Goal: Information Seeking & Learning: Learn about a topic

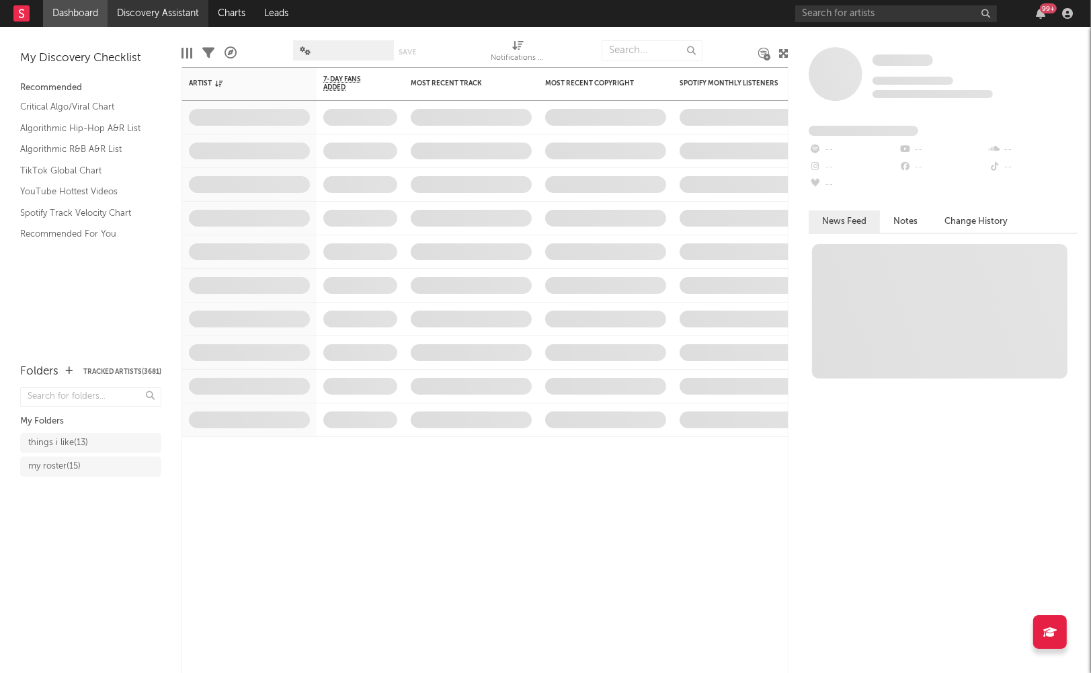
click at [169, 15] on link "Discovery Assistant" at bounding box center [158, 13] width 101 height 27
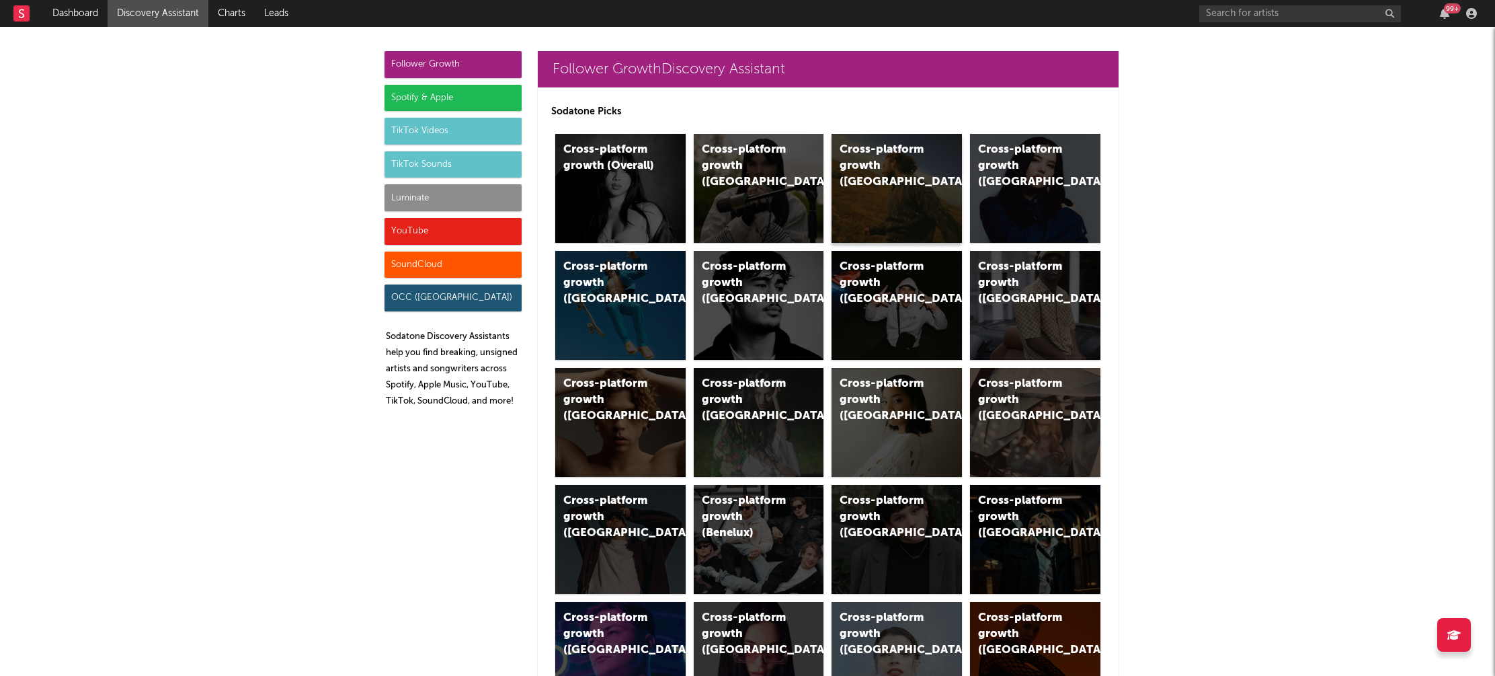
click at [873, 153] on div "Cross-platform growth (US)" at bounding box center [885, 166] width 91 height 48
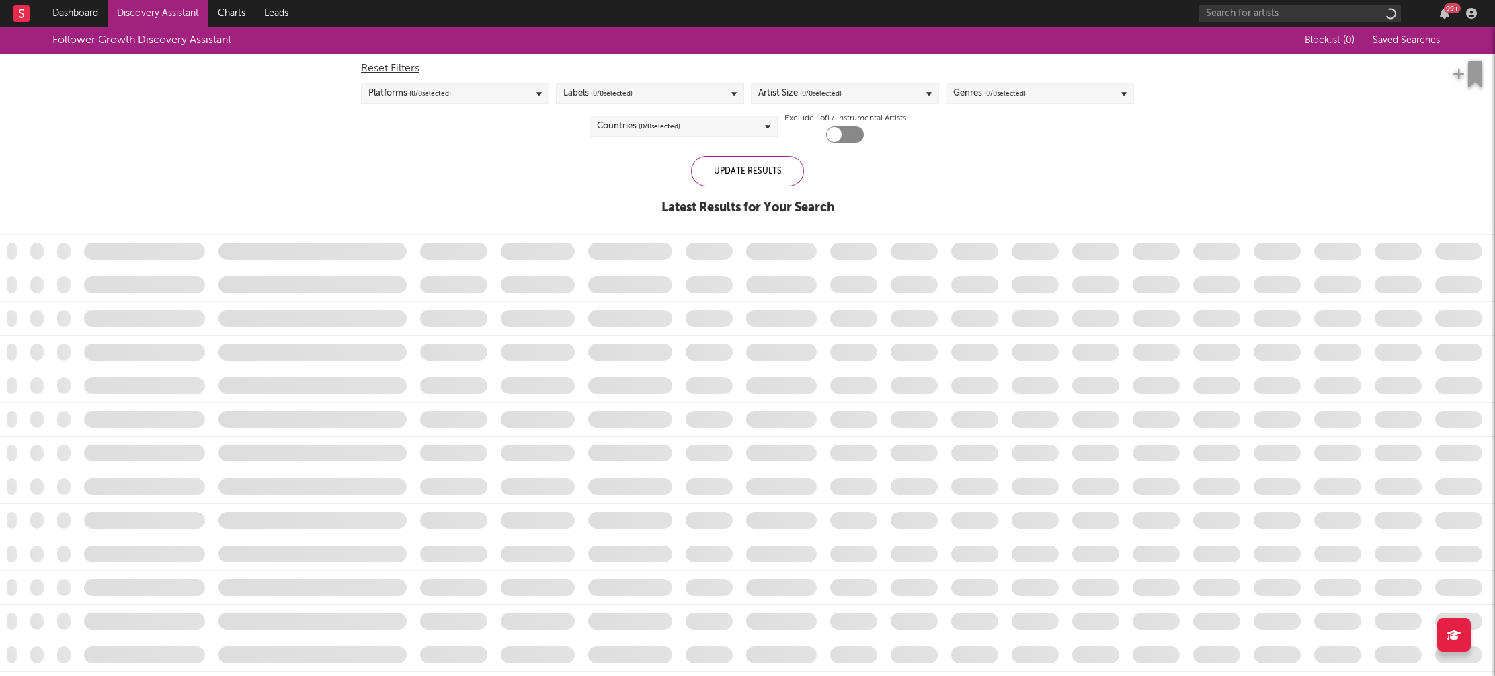
checkbox input "true"
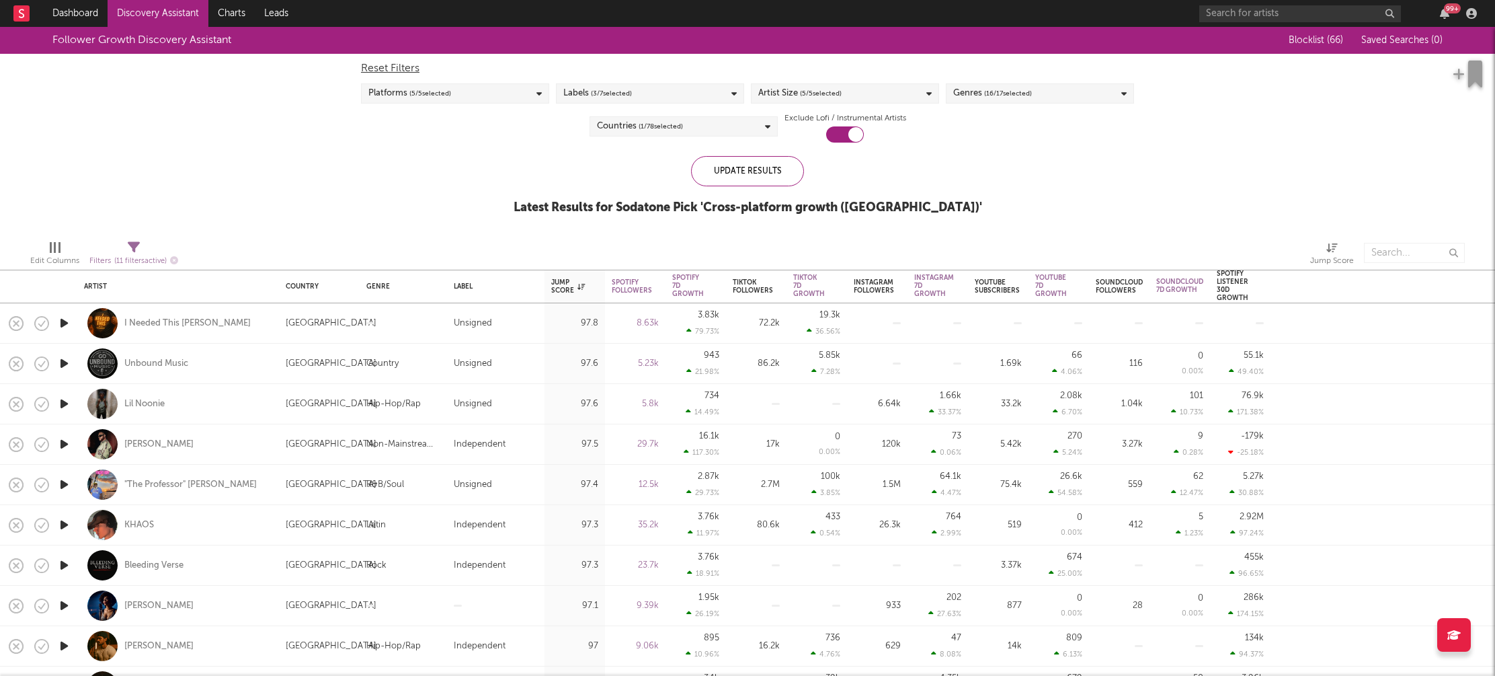
click at [914, 88] on div "Artist Size ( 5 / 5 selected)" at bounding box center [845, 93] width 188 height 20
click at [789, 243] on div "Enormous" at bounding box center [854, 245] width 156 height 16
click at [758, 243] on input "Enormous" at bounding box center [758, 245] width 0 height 16
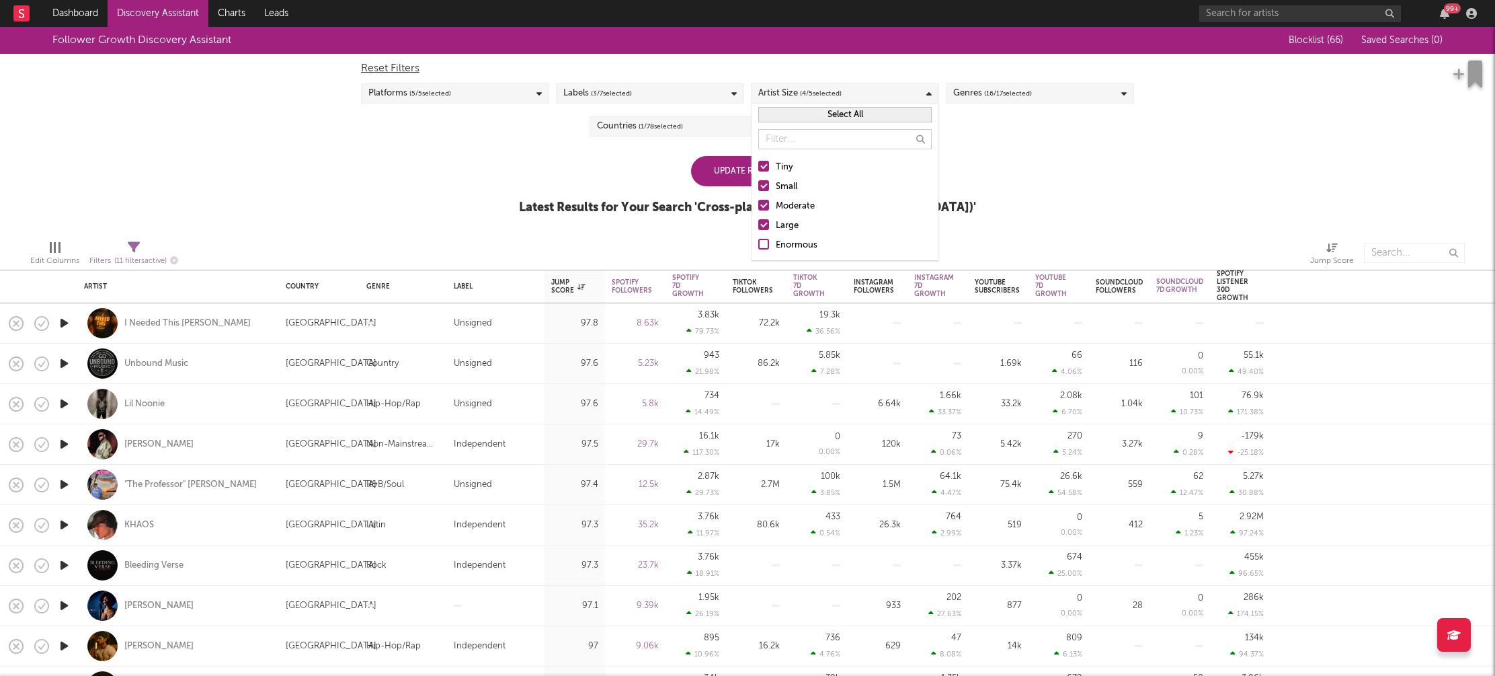
drag, startPoint x: 785, startPoint y: 218, endPoint x: 795, endPoint y: 215, distance: 11.3
click at [785, 218] on div "Large" at bounding box center [854, 226] width 156 height 16
click at [758, 218] on input "Large" at bounding box center [758, 226] width 0 height 16
click at [797, 205] on div "Moderate" at bounding box center [854, 206] width 156 height 16
click at [758, 205] on input "Moderate" at bounding box center [758, 206] width 0 height 16
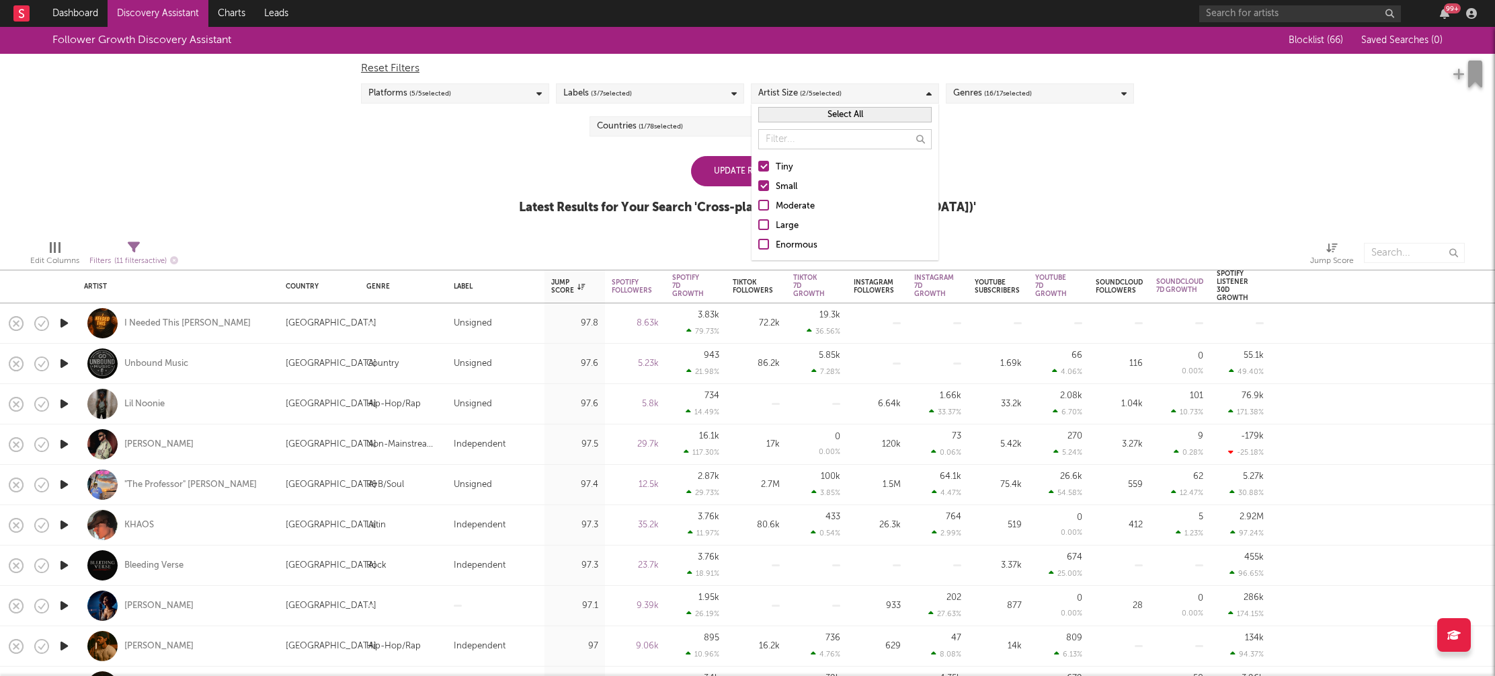
click at [791, 186] on div "Small" at bounding box center [854, 187] width 156 height 16
click at [758, 186] on input "Small" at bounding box center [758, 187] width 0 height 16
click at [715, 177] on div "Update Results" at bounding box center [747, 171] width 113 height 30
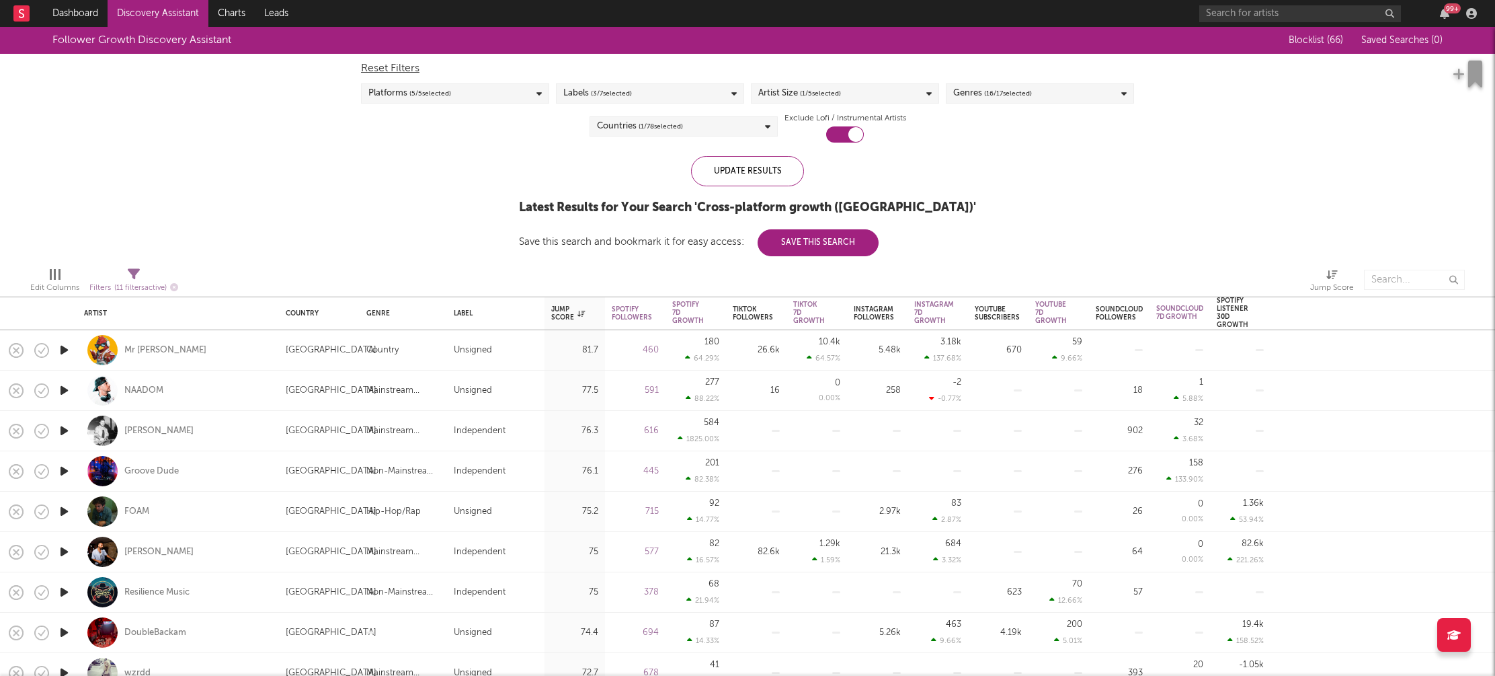
click at [746, 132] on div "Countries ( 1 / 78 selected)" at bounding box center [684, 126] width 188 height 20
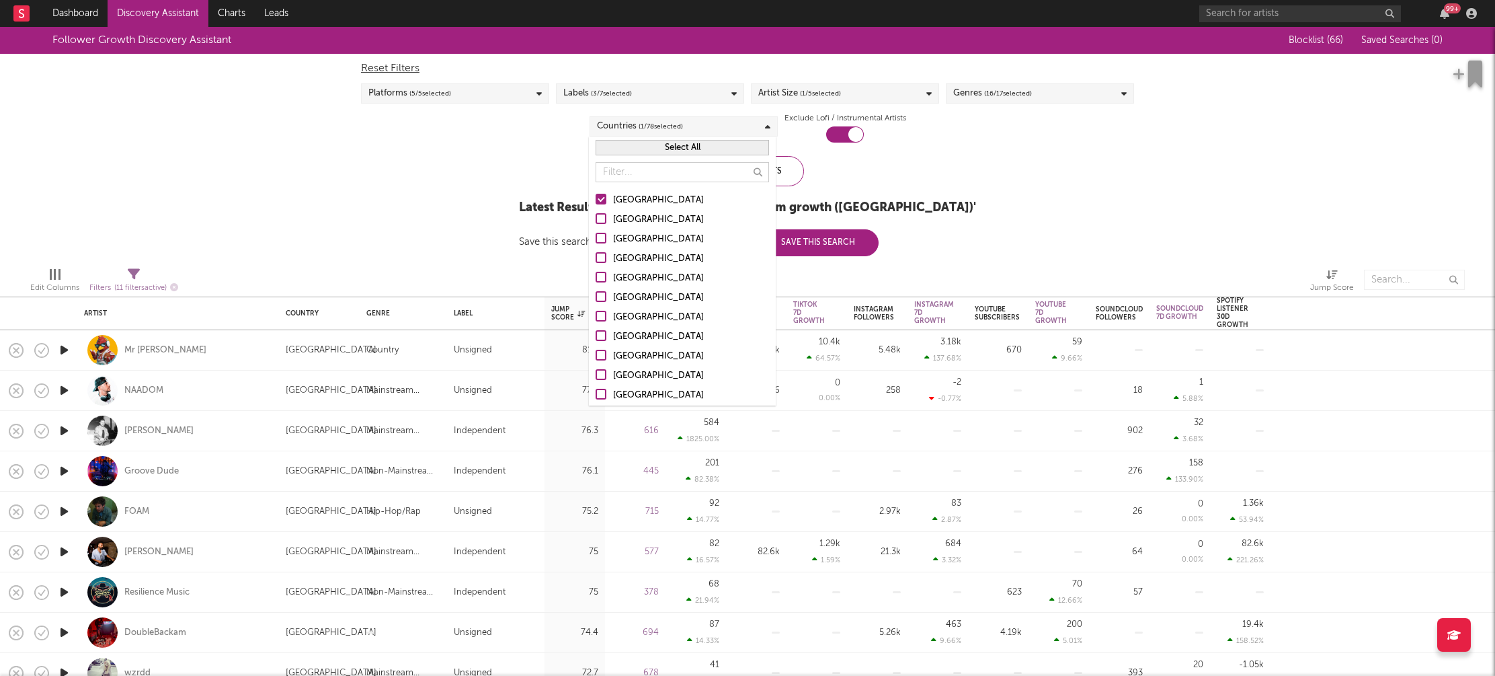
click at [631, 216] on div "Australia" at bounding box center [691, 220] width 156 height 16
click at [596, 216] on input "Australia" at bounding box center [596, 220] width 0 height 16
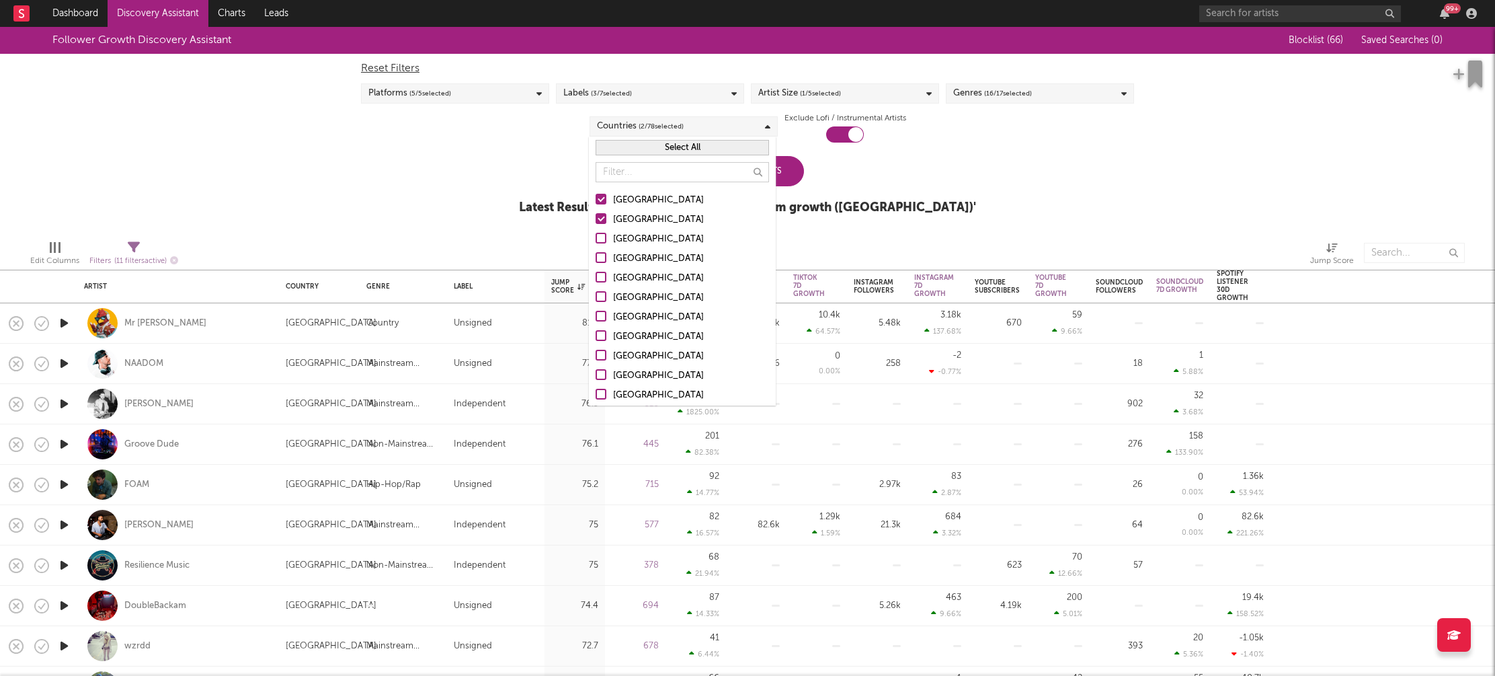
click at [625, 235] on div "Canada" at bounding box center [691, 239] width 156 height 16
click at [596, 235] on input "Canada" at bounding box center [596, 239] width 0 height 16
drag, startPoint x: 635, startPoint y: 256, endPoint x: 684, endPoint y: 246, distance: 50.1
click at [635, 256] on div "United Kingdom" at bounding box center [691, 259] width 156 height 16
click at [596, 256] on input "United Kingdom" at bounding box center [596, 259] width 0 height 16
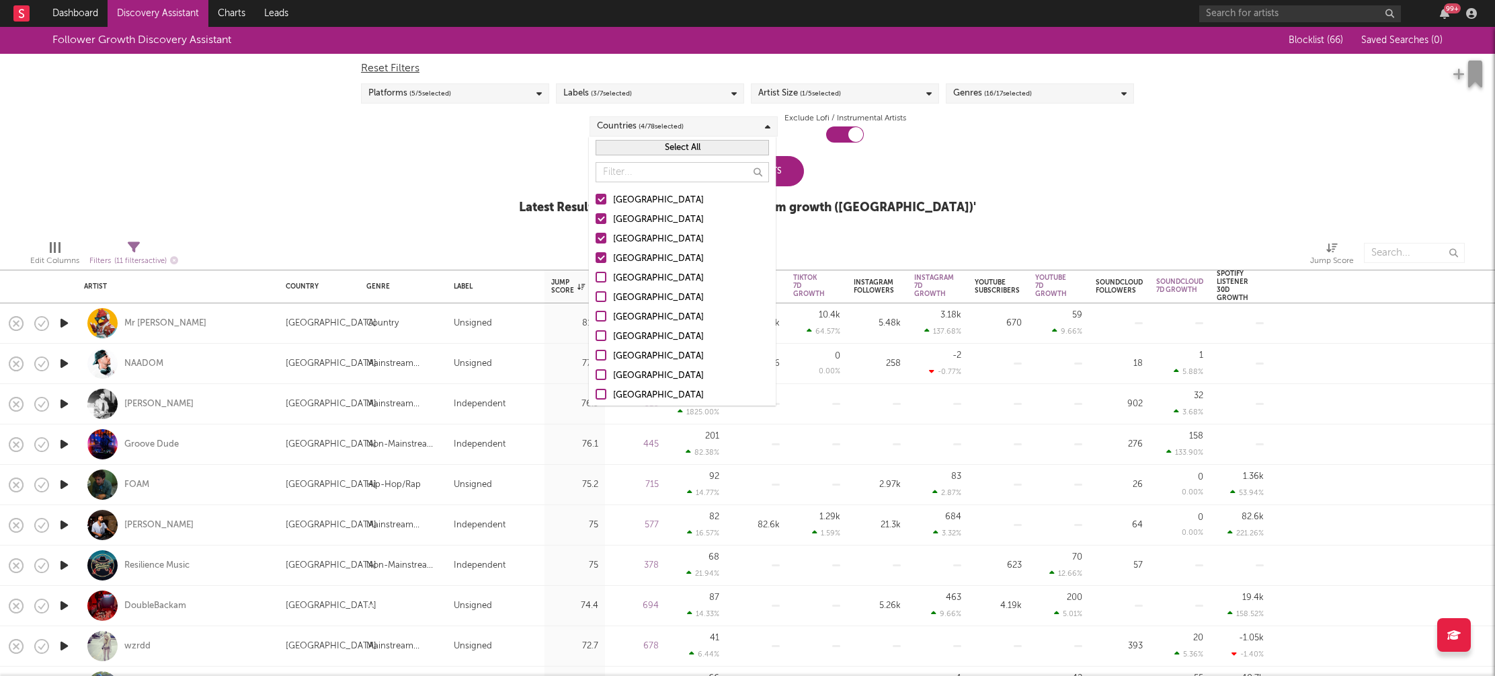
click at [473, 204] on div "Follower Growth Discovery Assistant Blocklist ( 66 ) Saved Searches ( 0 ) Reset…" at bounding box center [747, 128] width 1495 height 202
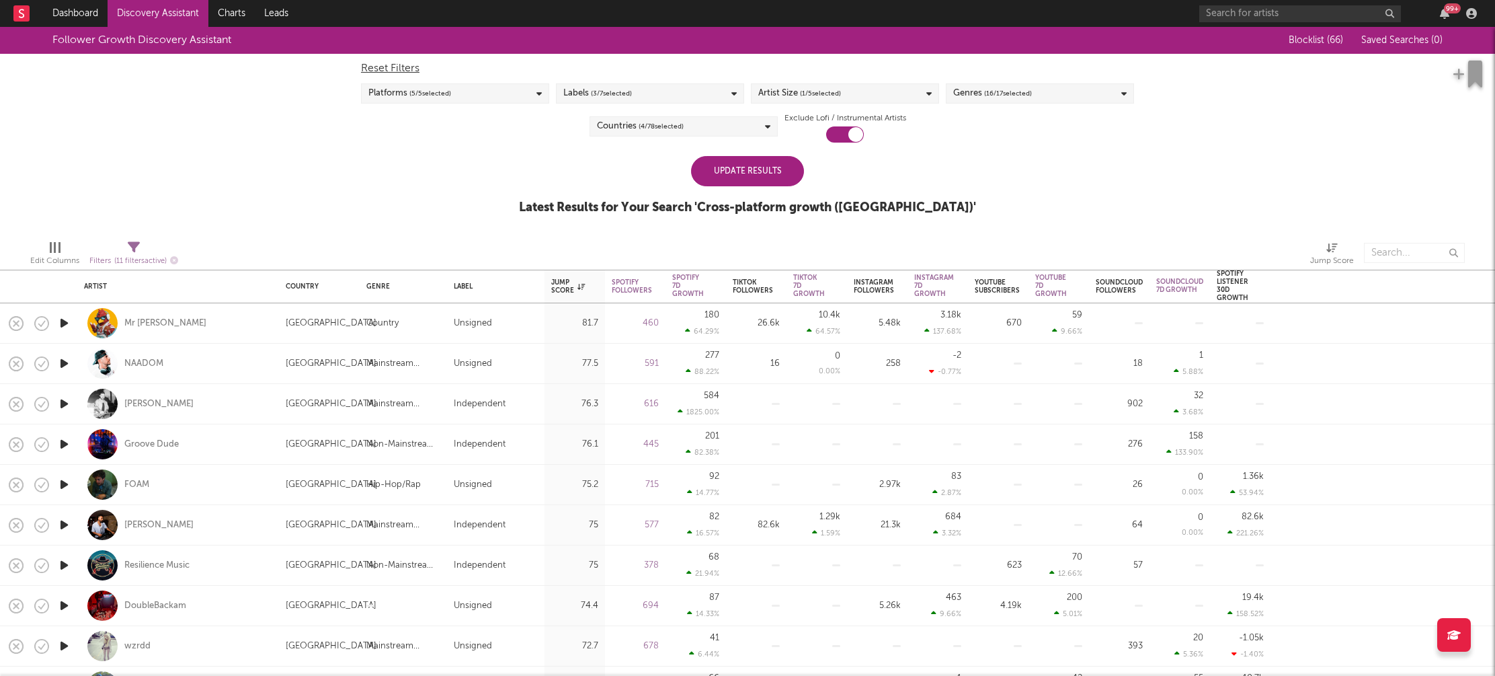
click at [742, 166] on div "Update Results" at bounding box center [747, 171] width 113 height 30
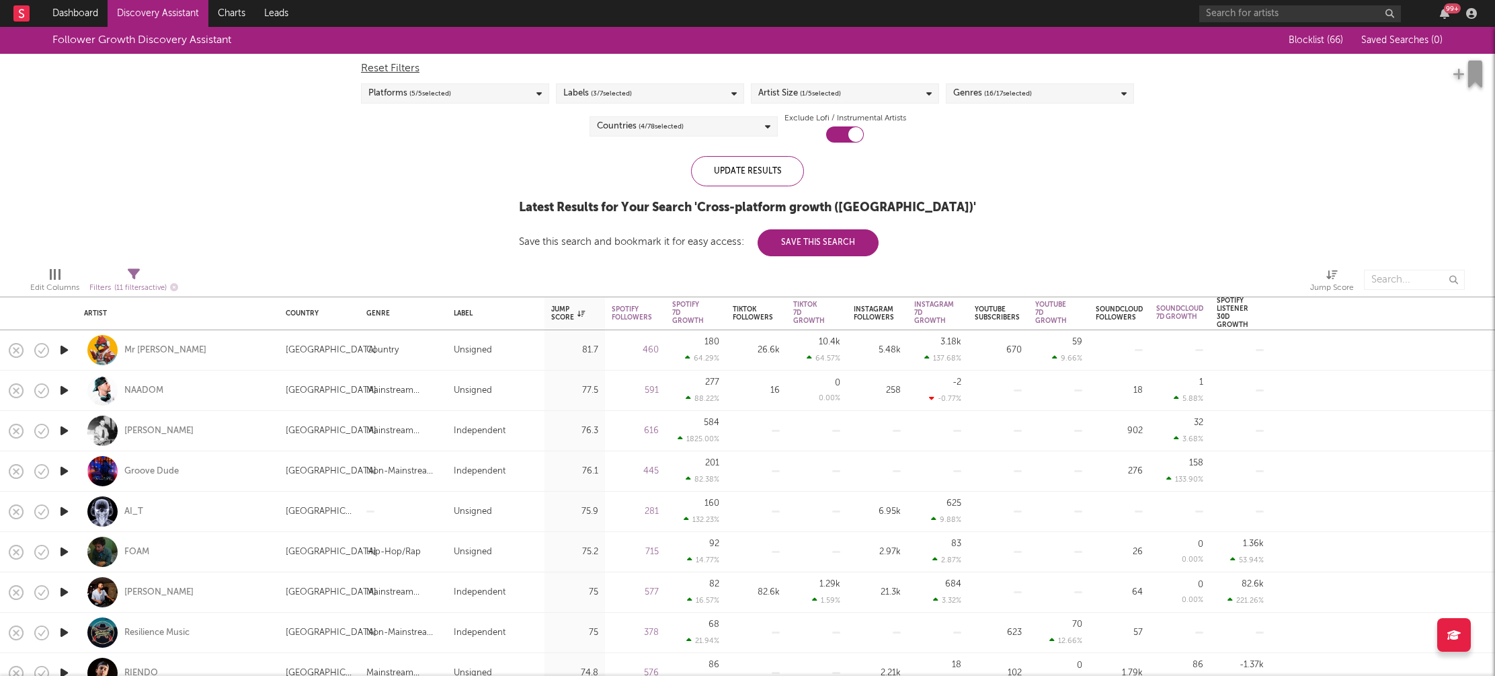
click at [863, 97] on div "Artist Size ( 1 / 5 selected)" at bounding box center [845, 93] width 188 height 20
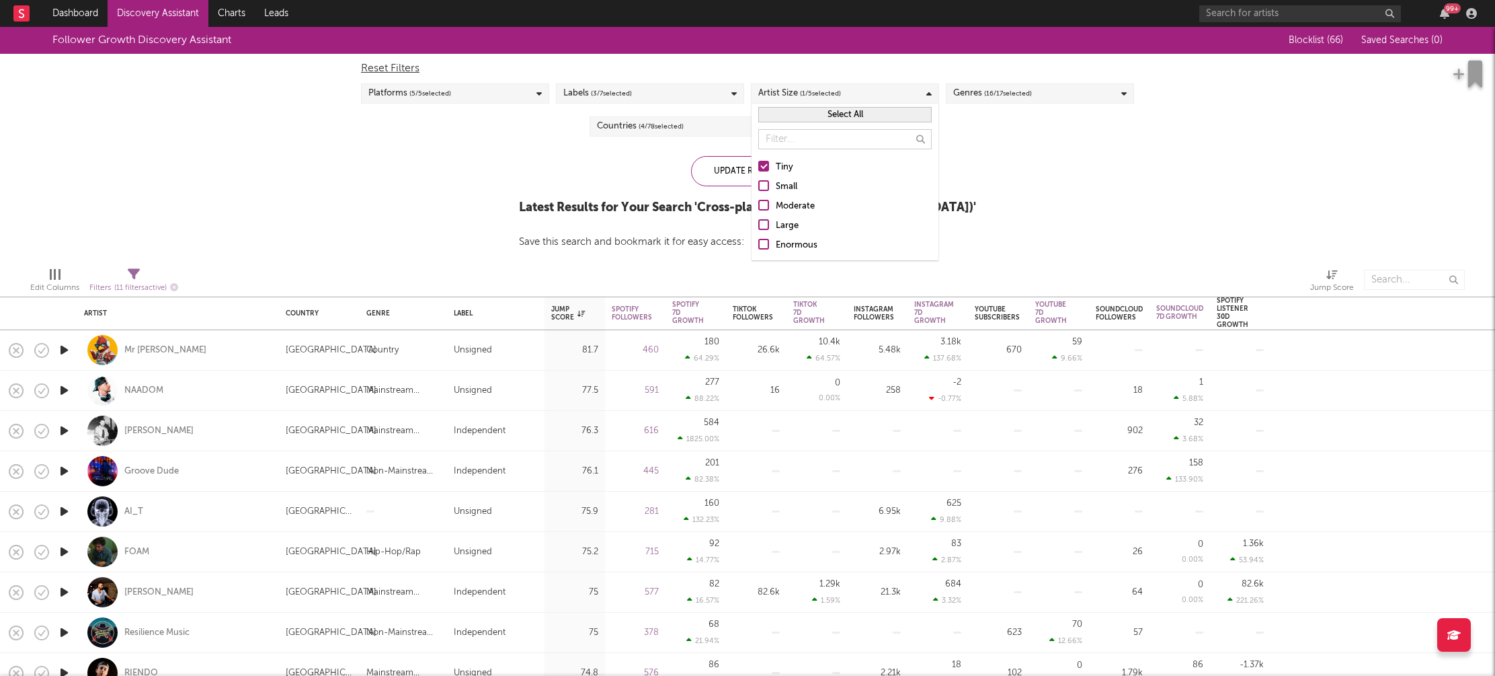
click at [778, 184] on div "Small" at bounding box center [854, 187] width 156 height 16
click at [758, 184] on input "Small" at bounding box center [758, 187] width 0 height 16
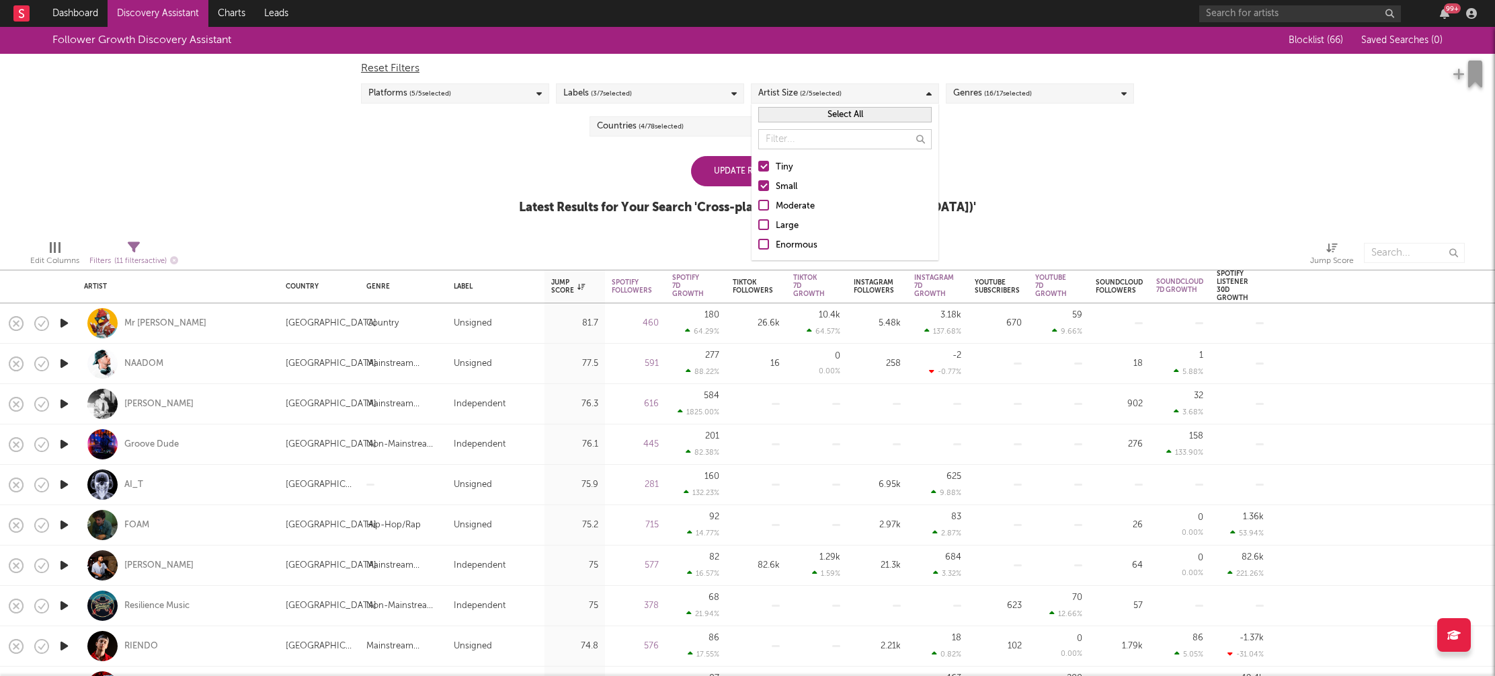
click at [766, 162] on div at bounding box center [763, 166] width 11 height 11
click at [758, 162] on input "Tiny" at bounding box center [758, 167] width 0 height 16
click at [707, 165] on div "Update Results" at bounding box center [747, 171] width 113 height 30
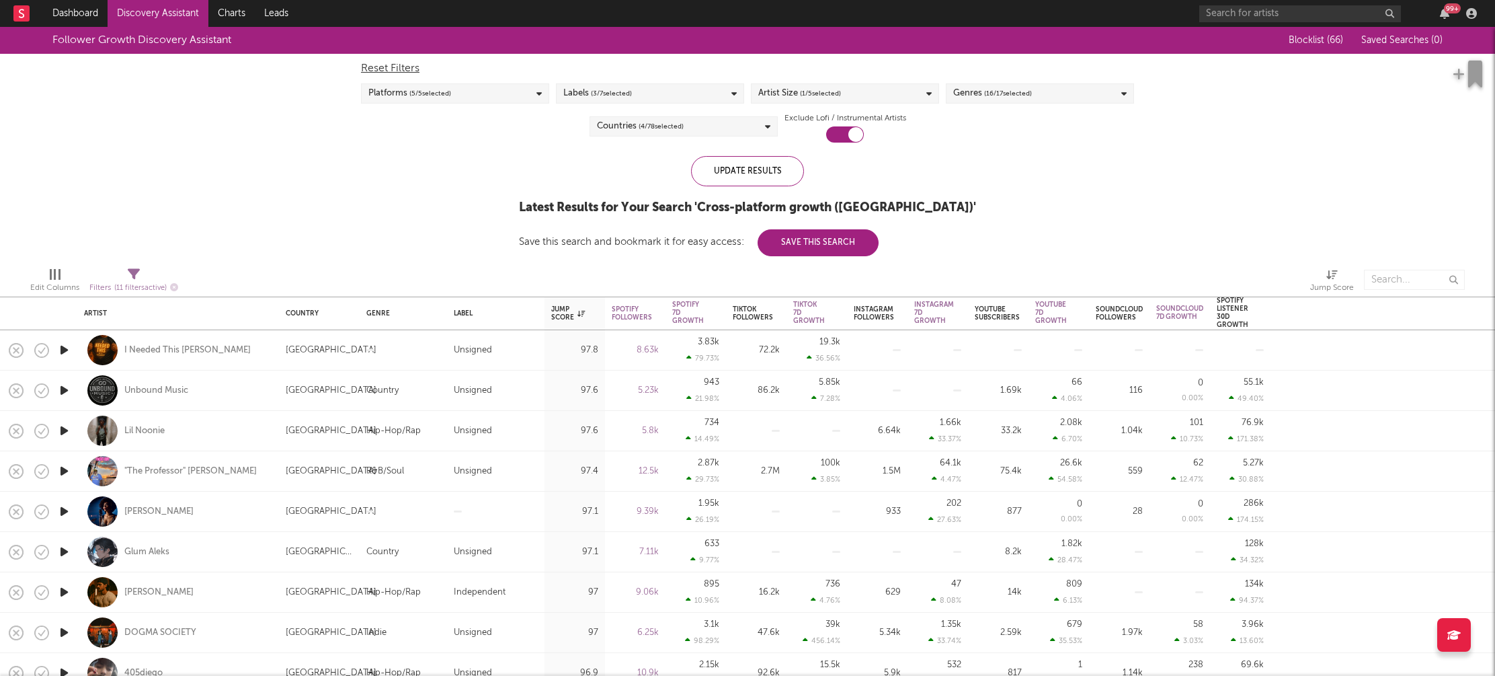
click at [66, 348] on icon "button" at bounding box center [64, 350] width 14 height 17
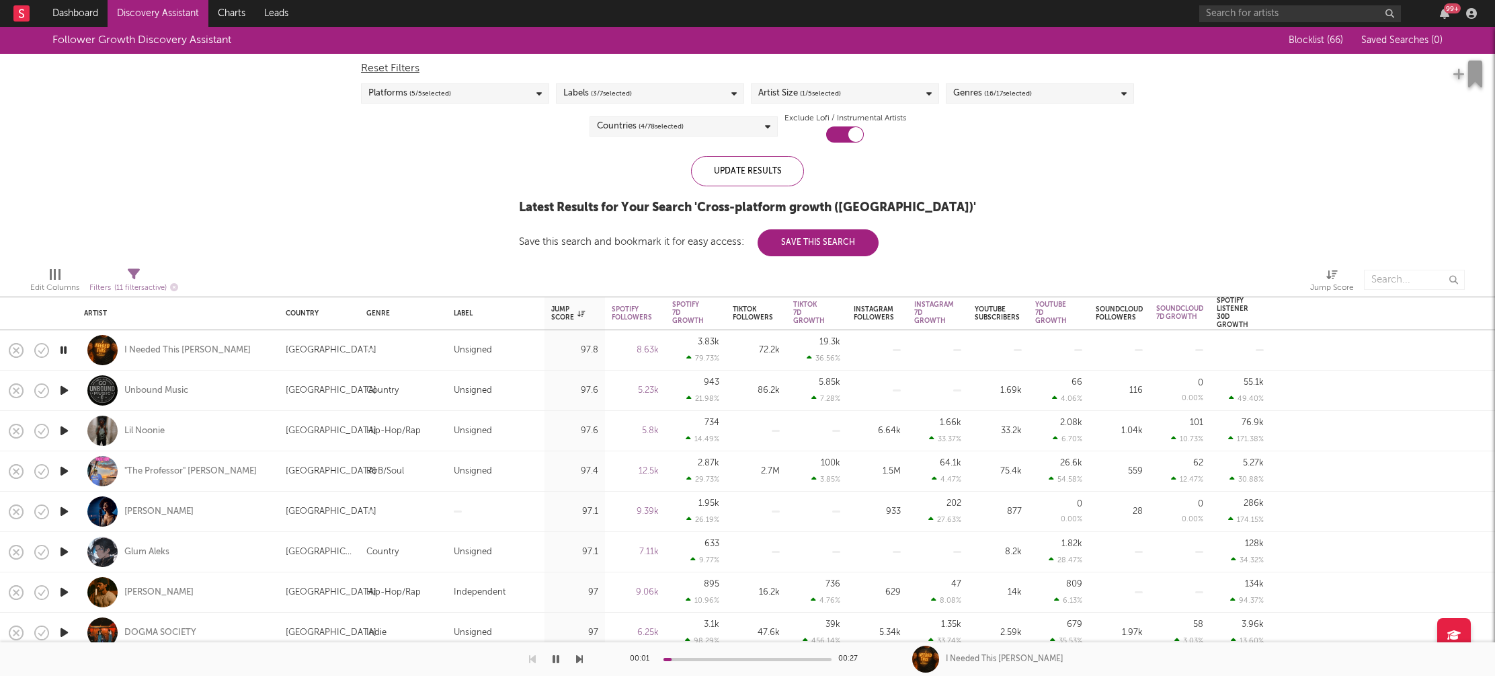
click at [63, 387] on icon "button" at bounding box center [64, 390] width 14 height 17
click at [65, 428] on icon "button" at bounding box center [64, 430] width 14 height 17
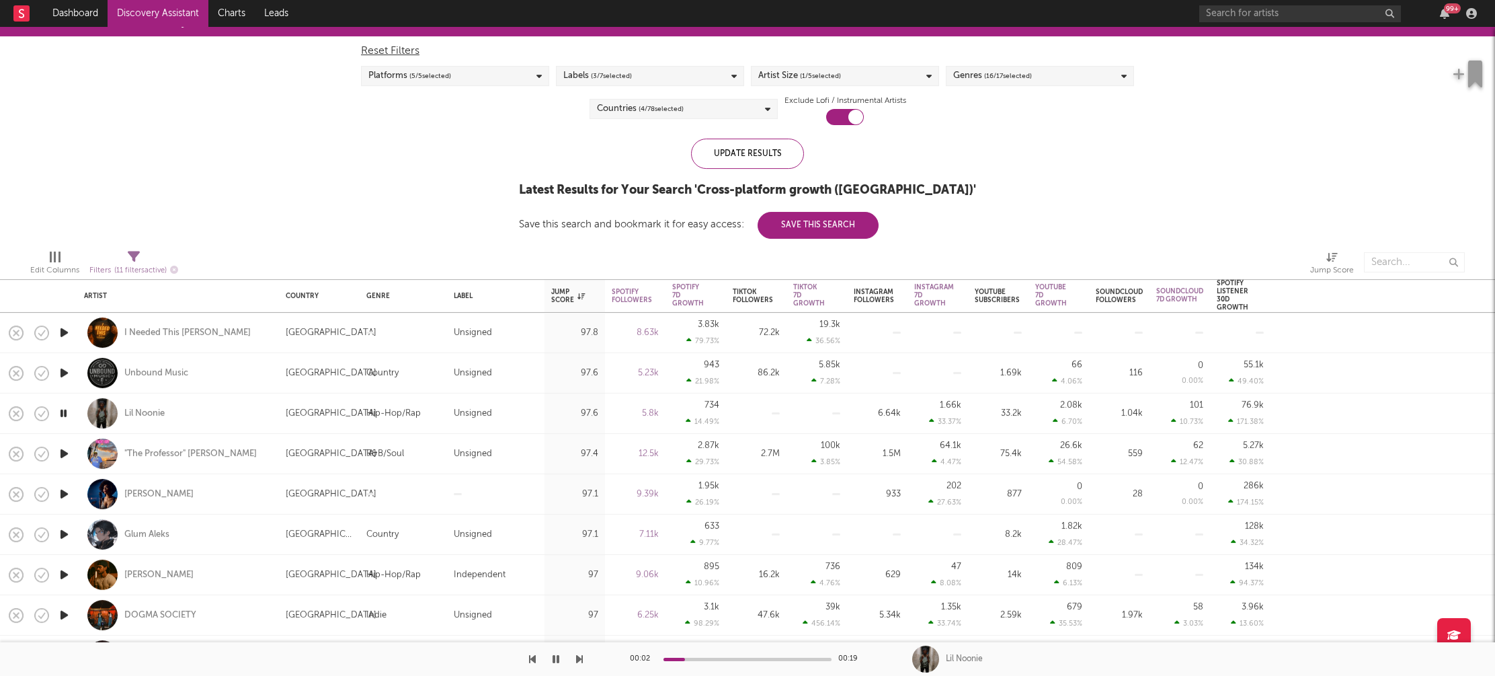
click at [63, 491] on icon "button" at bounding box center [64, 493] width 14 height 17
click at [68, 533] on icon "button" at bounding box center [64, 534] width 14 height 17
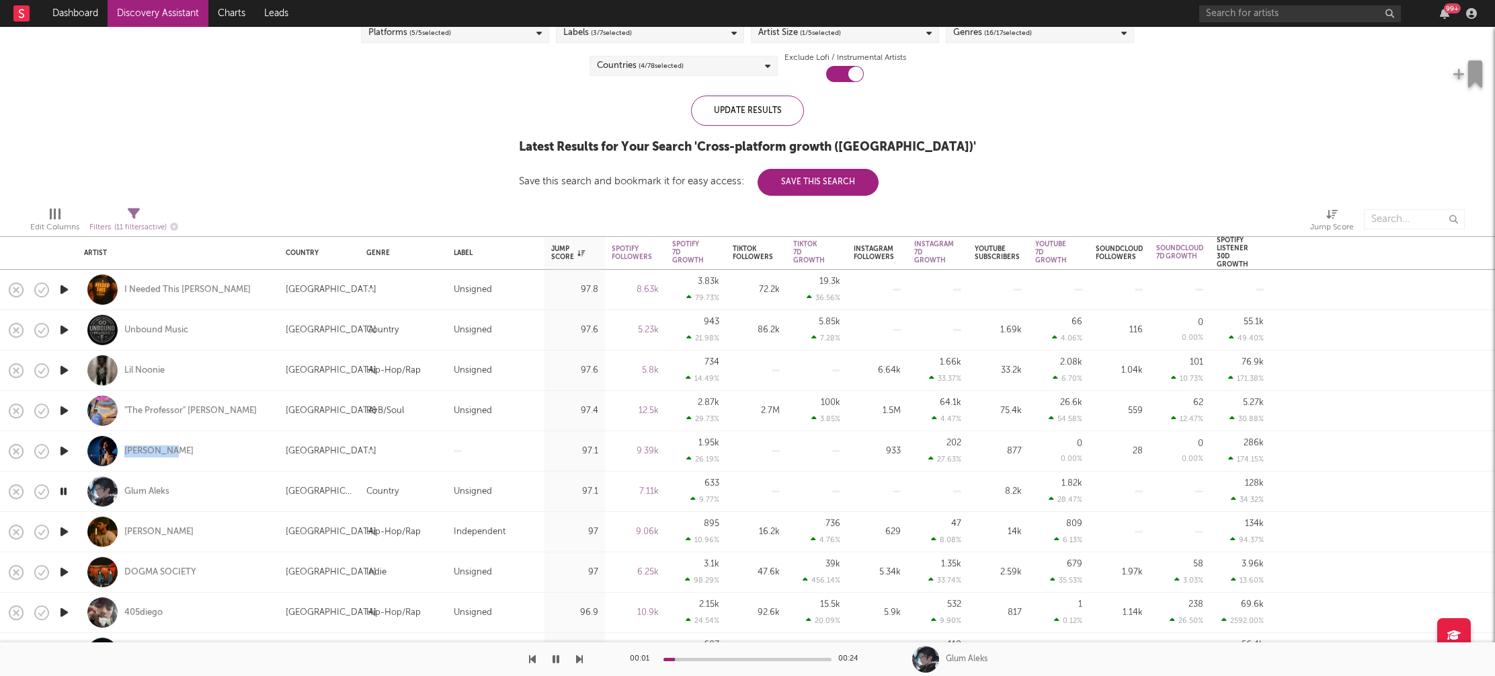
click at [63, 532] on icon "button" at bounding box center [64, 531] width 14 height 17
click at [63, 569] on icon "button" at bounding box center [64, 571] width 14 height 17
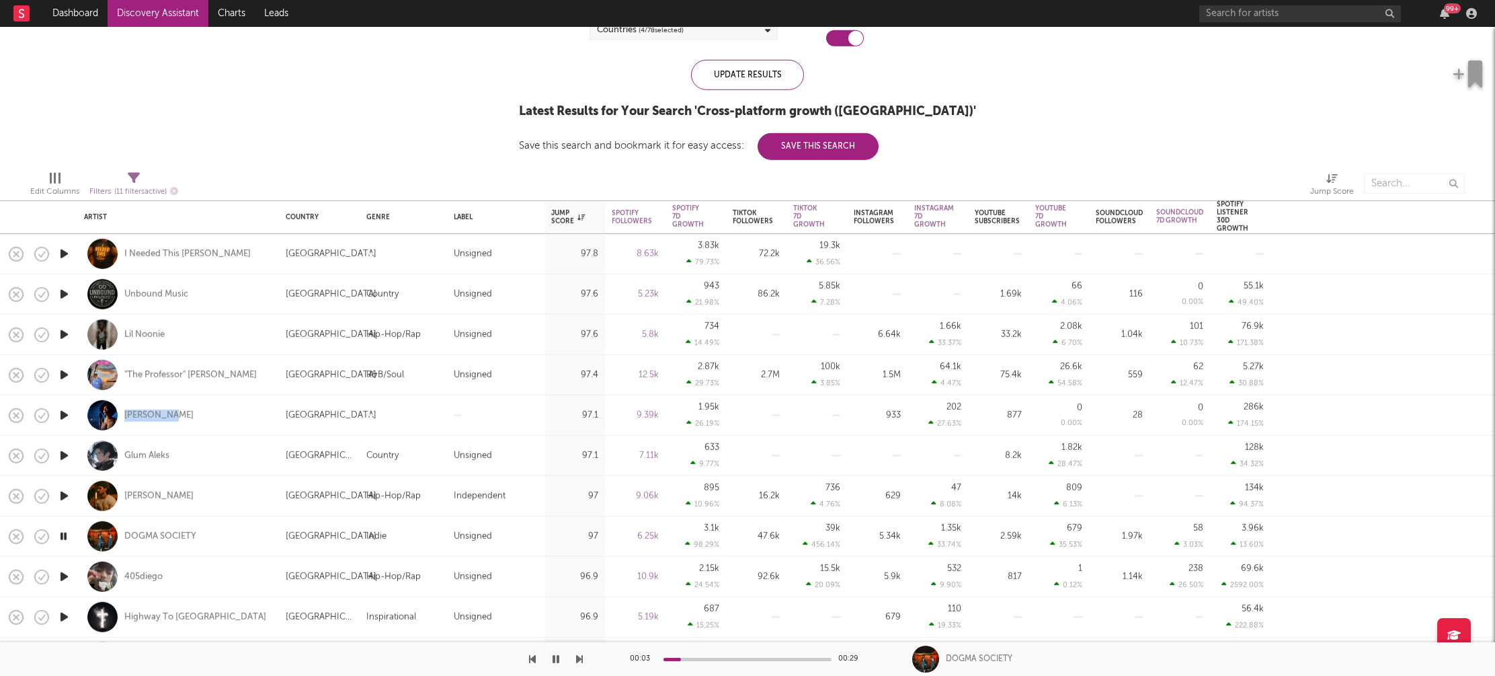
click at [64, 575] on icon "button" at bounding box center [64, 576] width 14 height 17
click at [65, 575] on icon "button" at bounding box center [63, 576] width 13 height 17
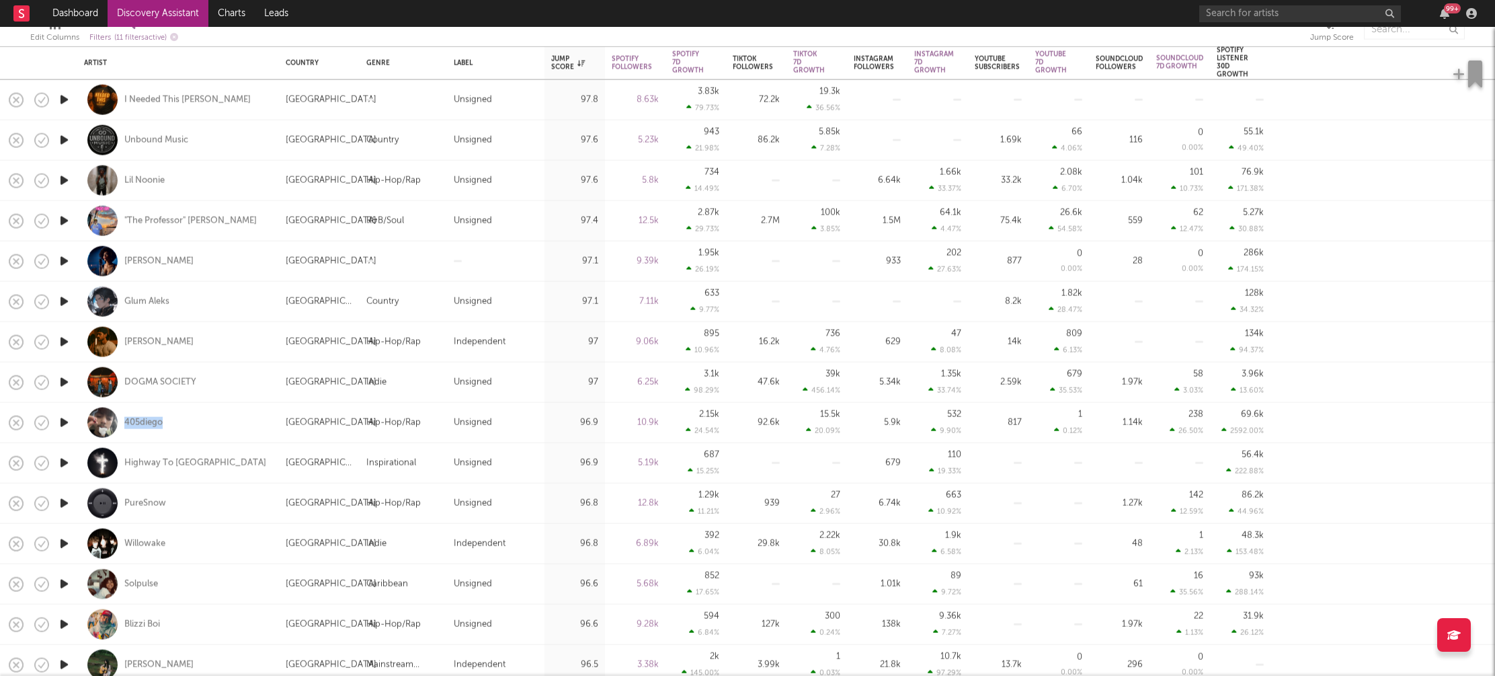
click at [61, 461] on icon "button" at bounding box center [64, 462] width 14 height 17
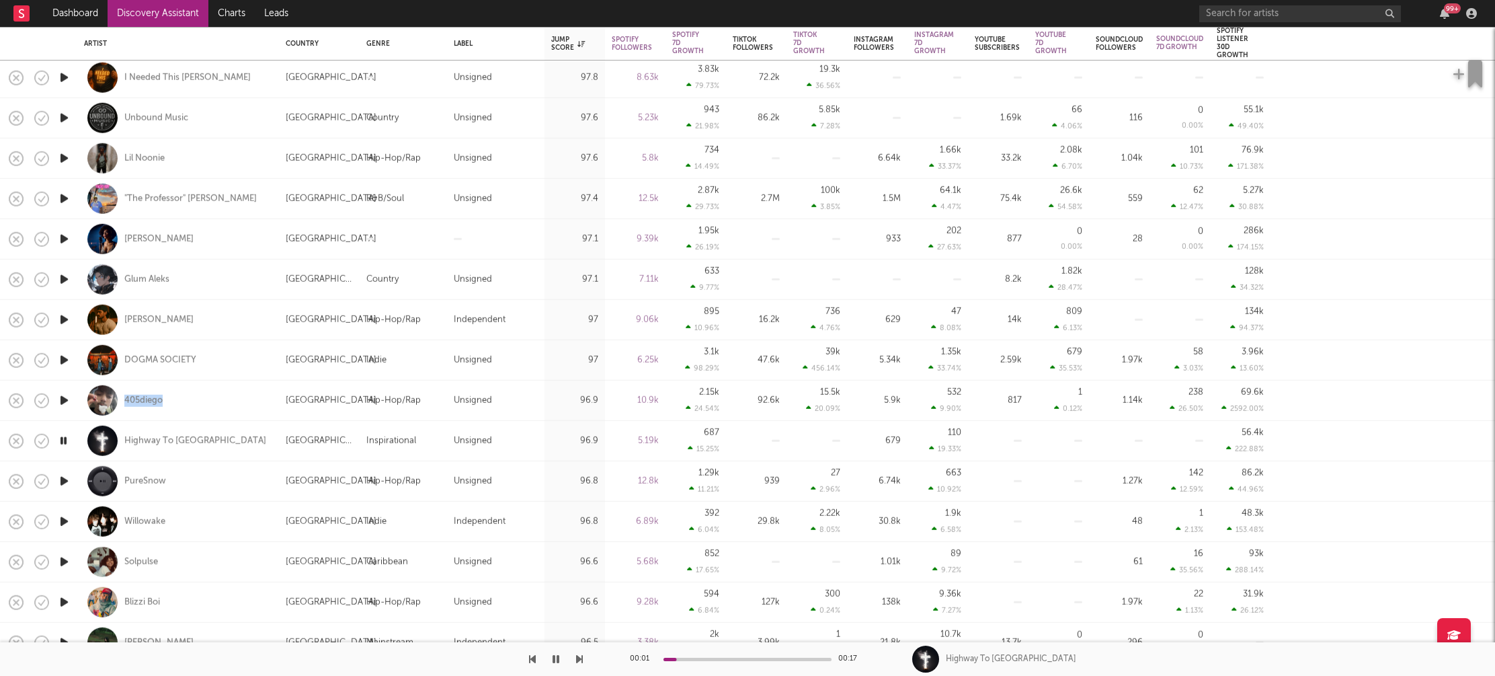
click at [65, 481] on icon "button" at bounding box center [64, 481] width 14 height 17
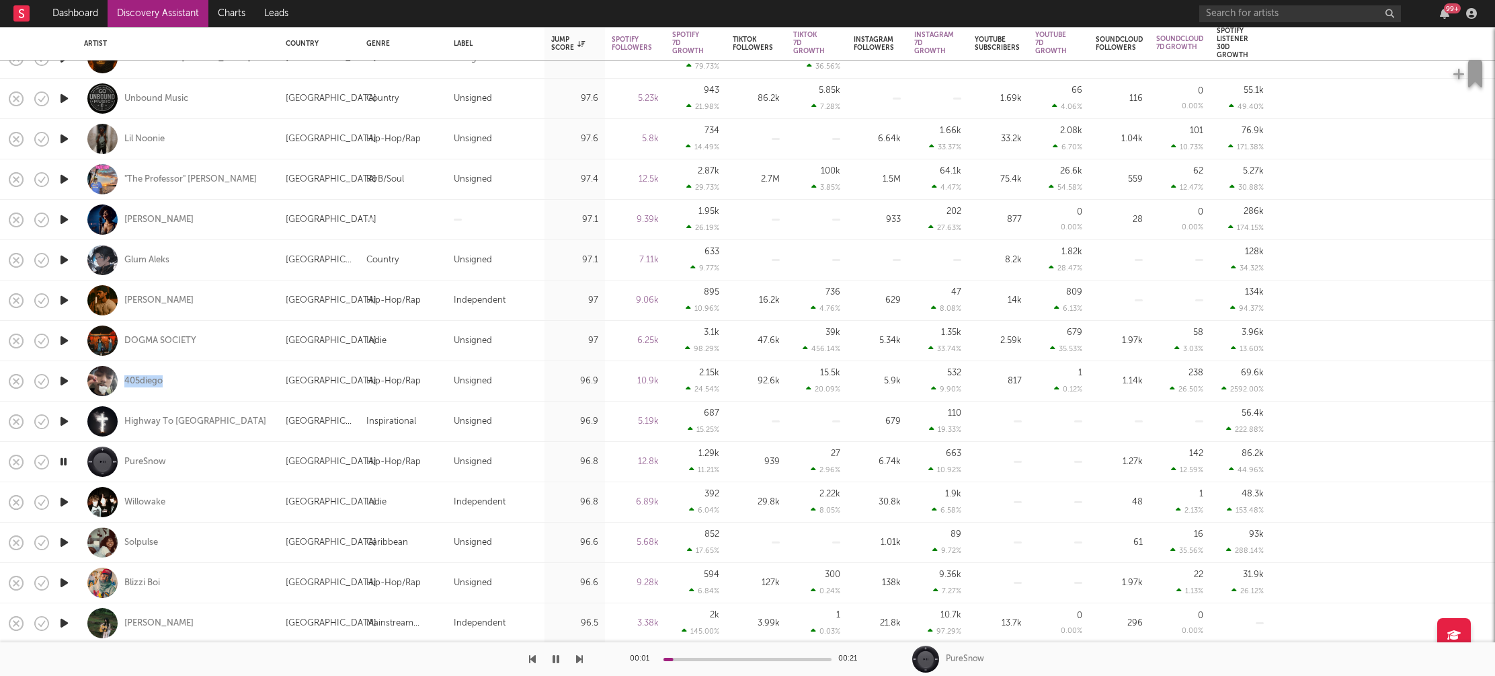
click at [65, 498] on icon "button" at bounding box center [64, 501] width 14 height 17
click at [62, 539] on icon "button" at bounding box center [64, 542] width 14 height 17
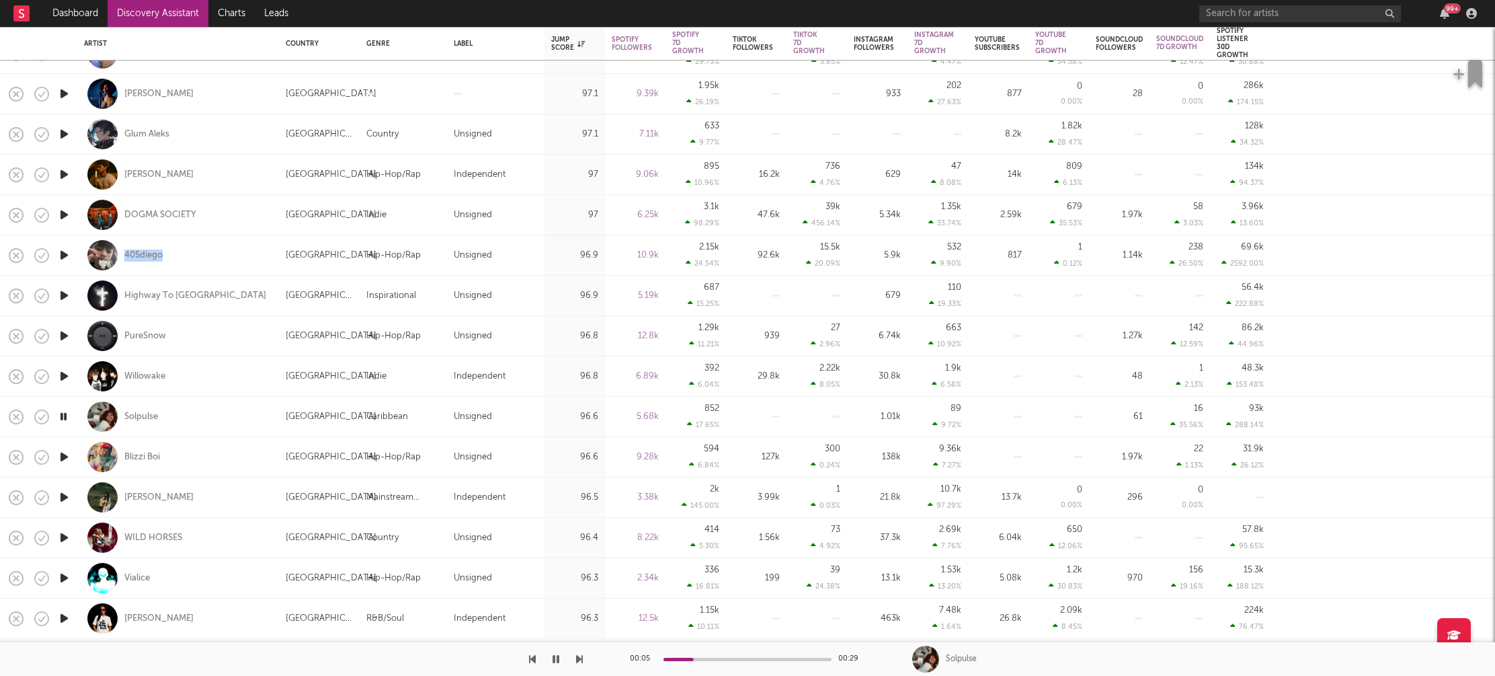
click at [63, 450] on icon "button" at bounding box center [64, 456] width 14 height 17
click at [64, 495] on icon "button" at bounding box center [64, 497] width 14 height 17
click at [65, 534] on icon "button" at bounding box center [64, 537] width 14 height 17
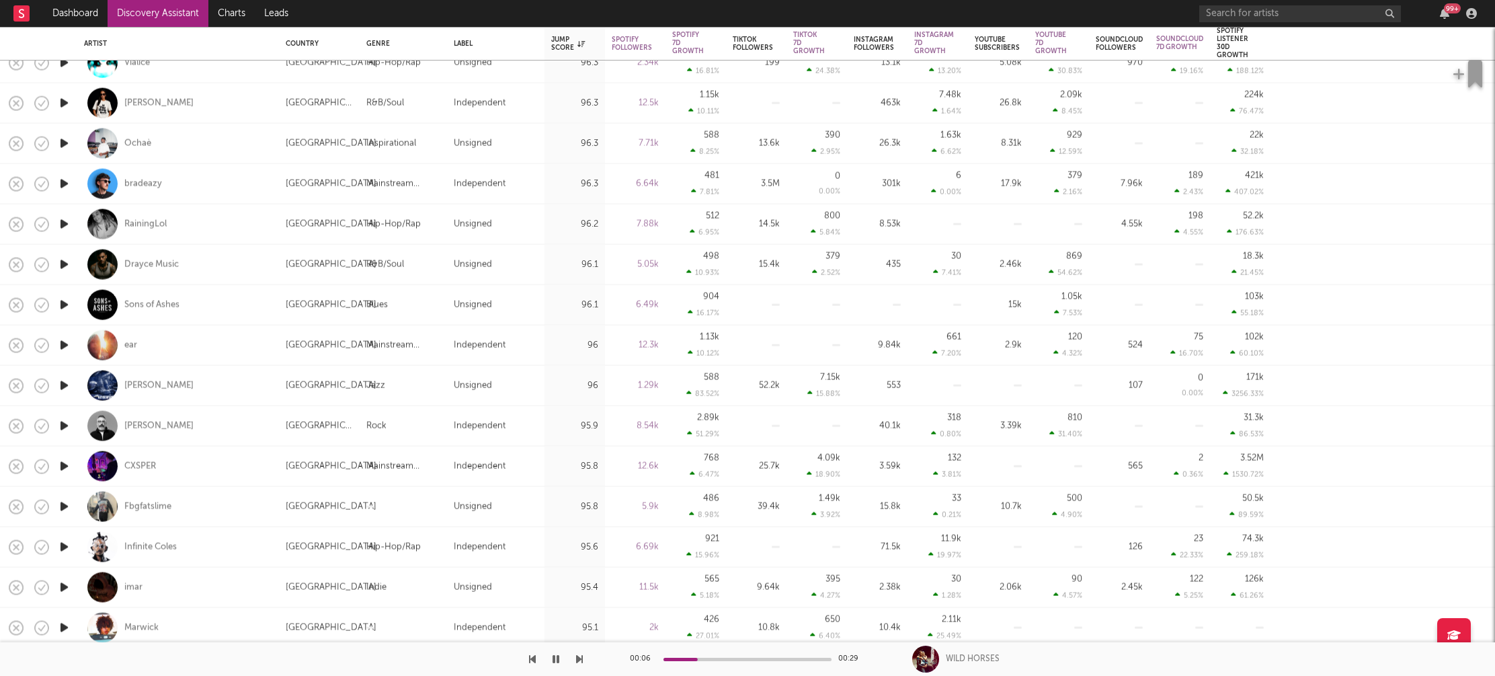
click at [66, 506] on icon "button" at bounding box center [64, 506] width 14 height 17
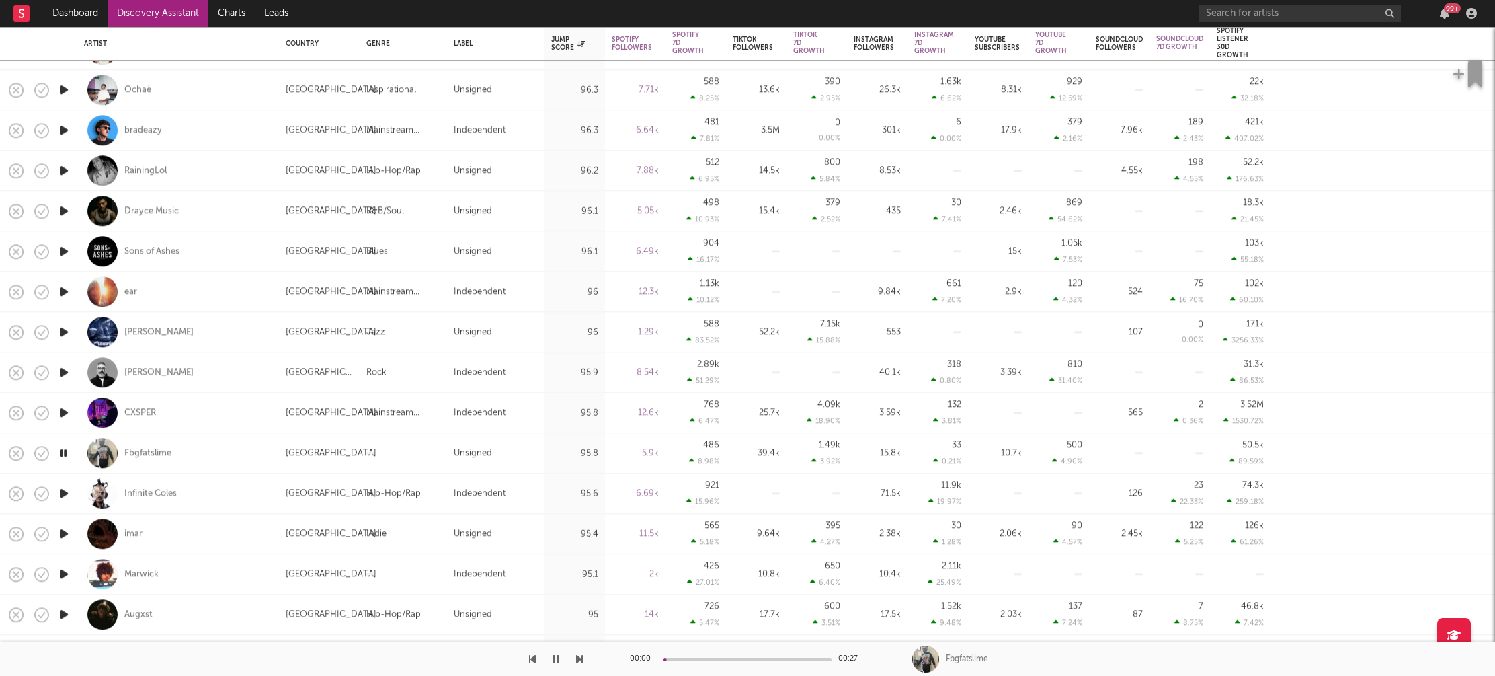
click at [65, 532] on icon "button" at bounding box center [64, 533] width 14 height 17
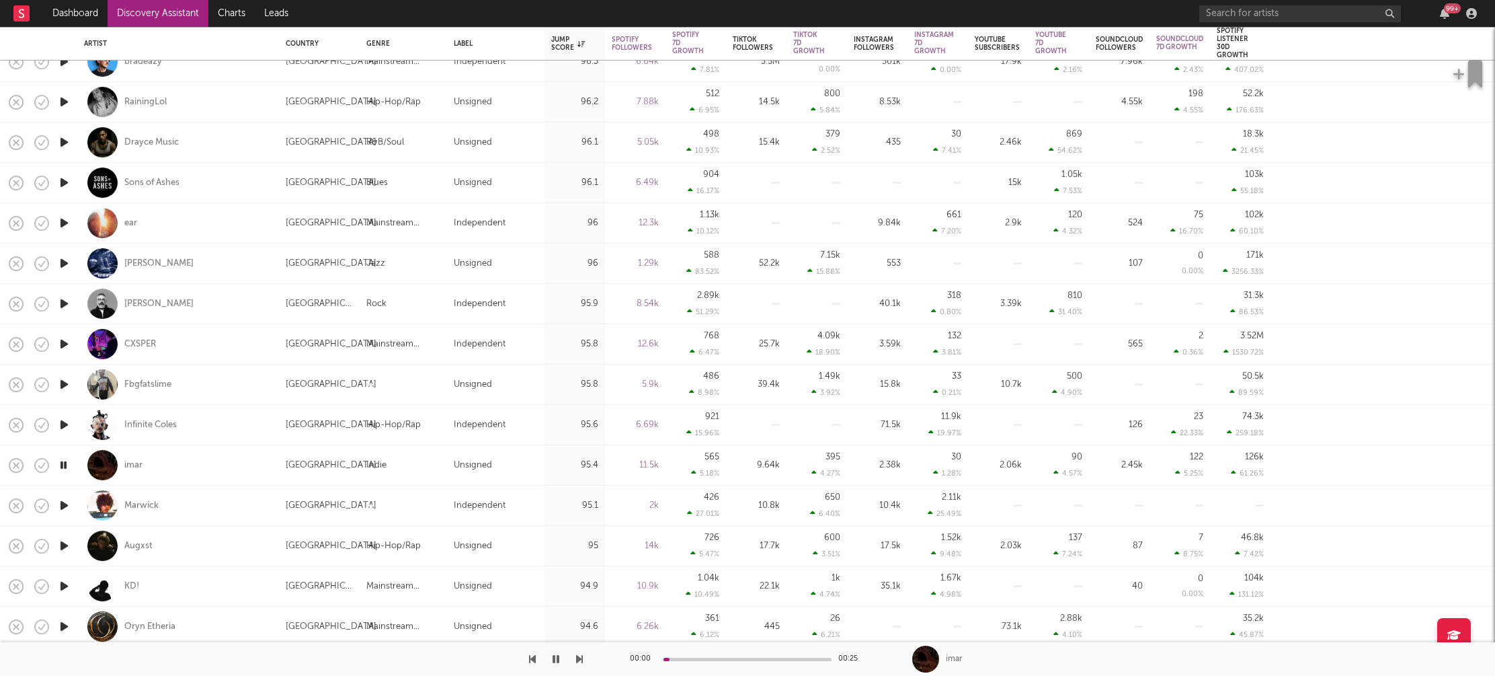
click at [65, 503] on icon "button" at bounding box center [64, 505] width 14 height 17
click at [65, 545] on icon "button" at bounding box center [64, 545] width 14 height 17
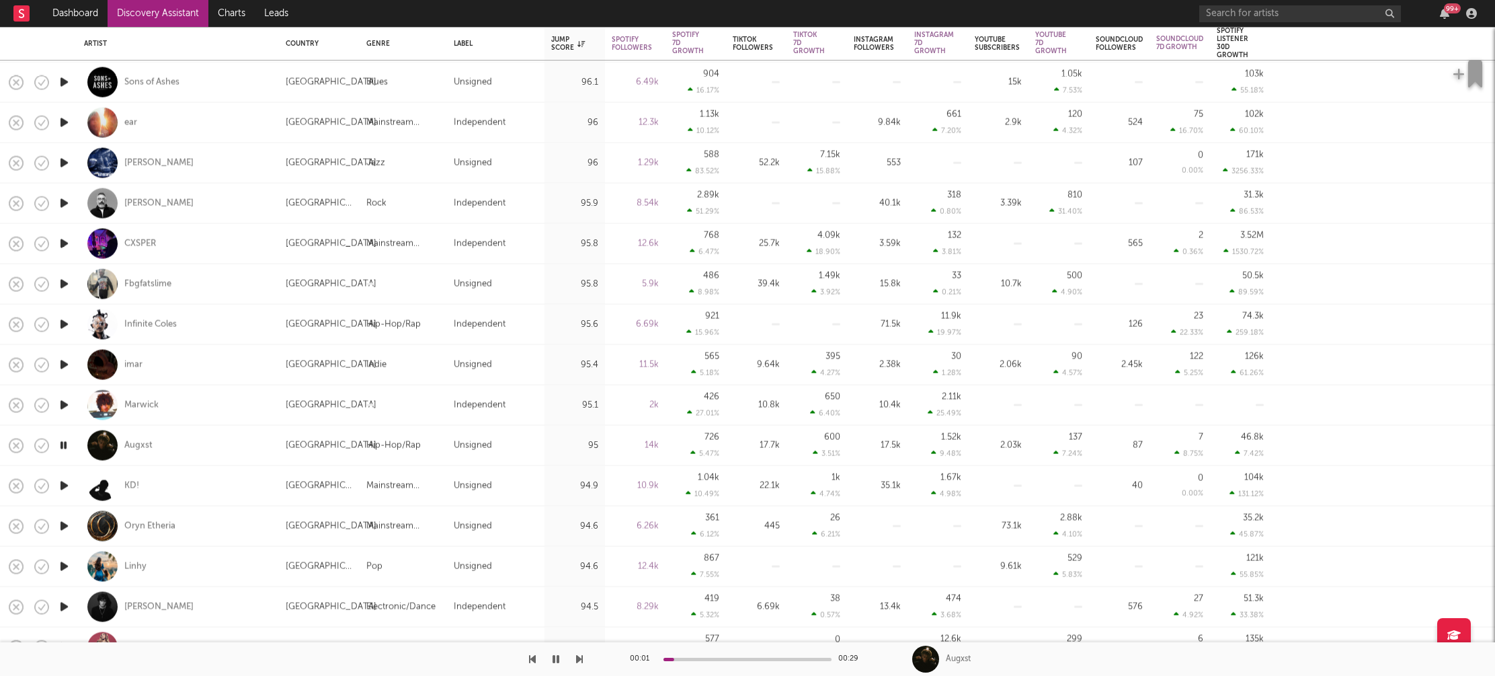
click at [64, 561] on icon "button" at bounding box center [64, 566] width 14 height 17
click at [61, 604] on icon "button" at bounding box center [64, 606] width 14 height 17
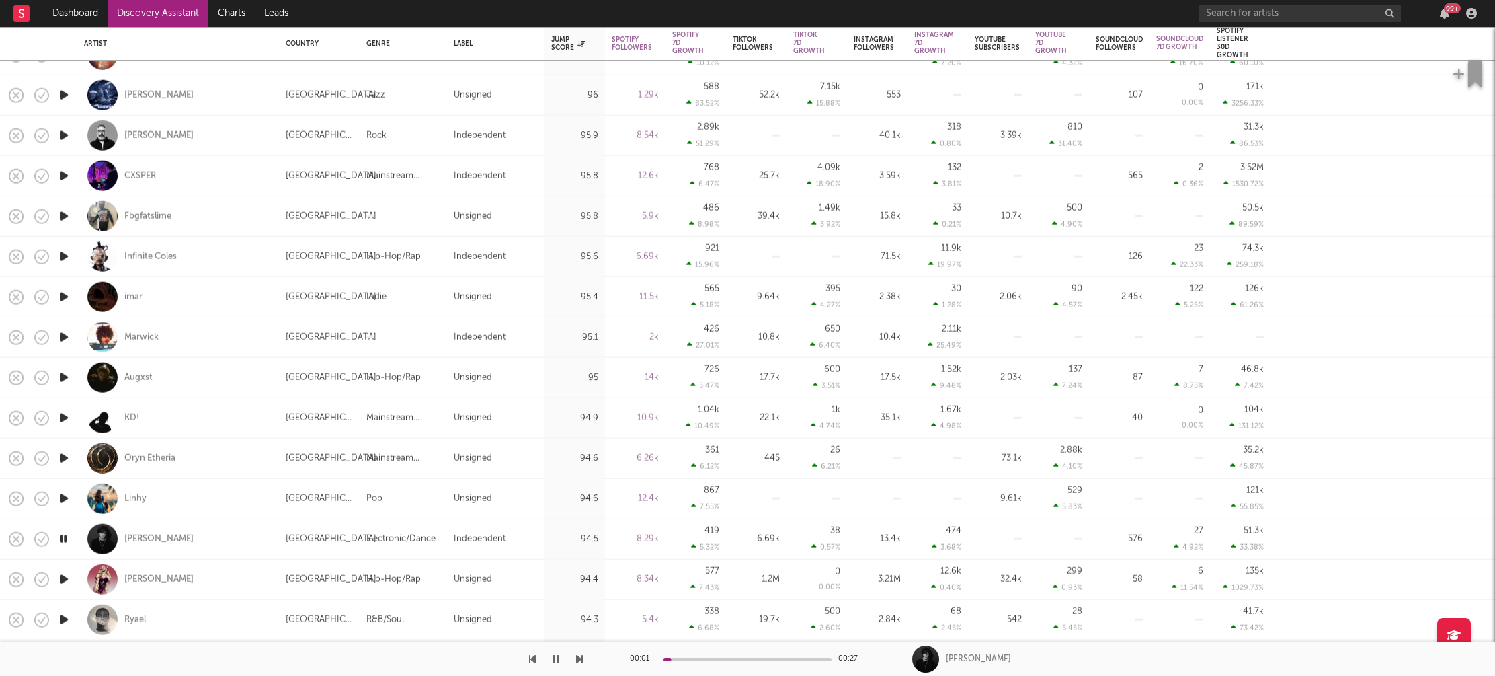
click at [65, 578] on icon "button" at bounding box center [64, 579] width 14 height 17
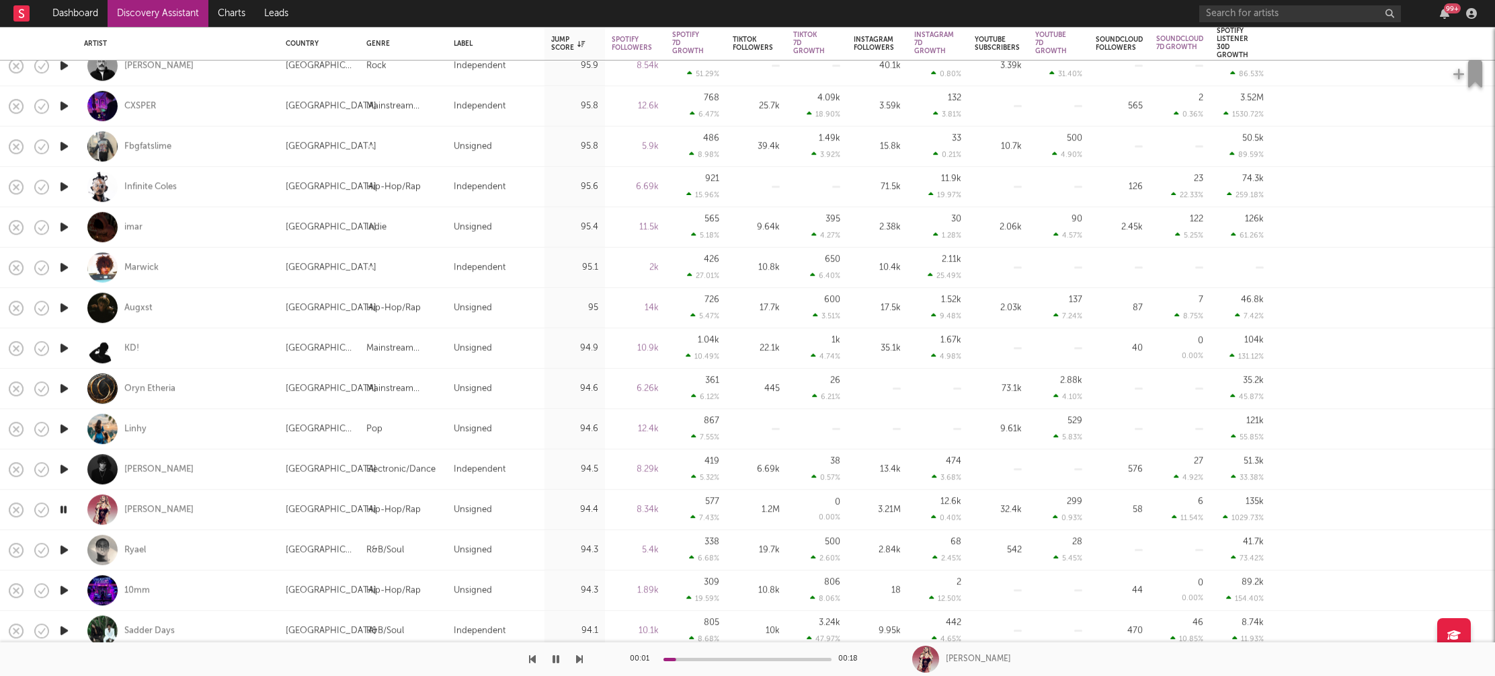
click at [65, 549] on icon "button" at bounding box center [64, 549] width 14 height 17
click at [67, 547] on icon "button" at bounding box center [63, 549] width 13 height 17
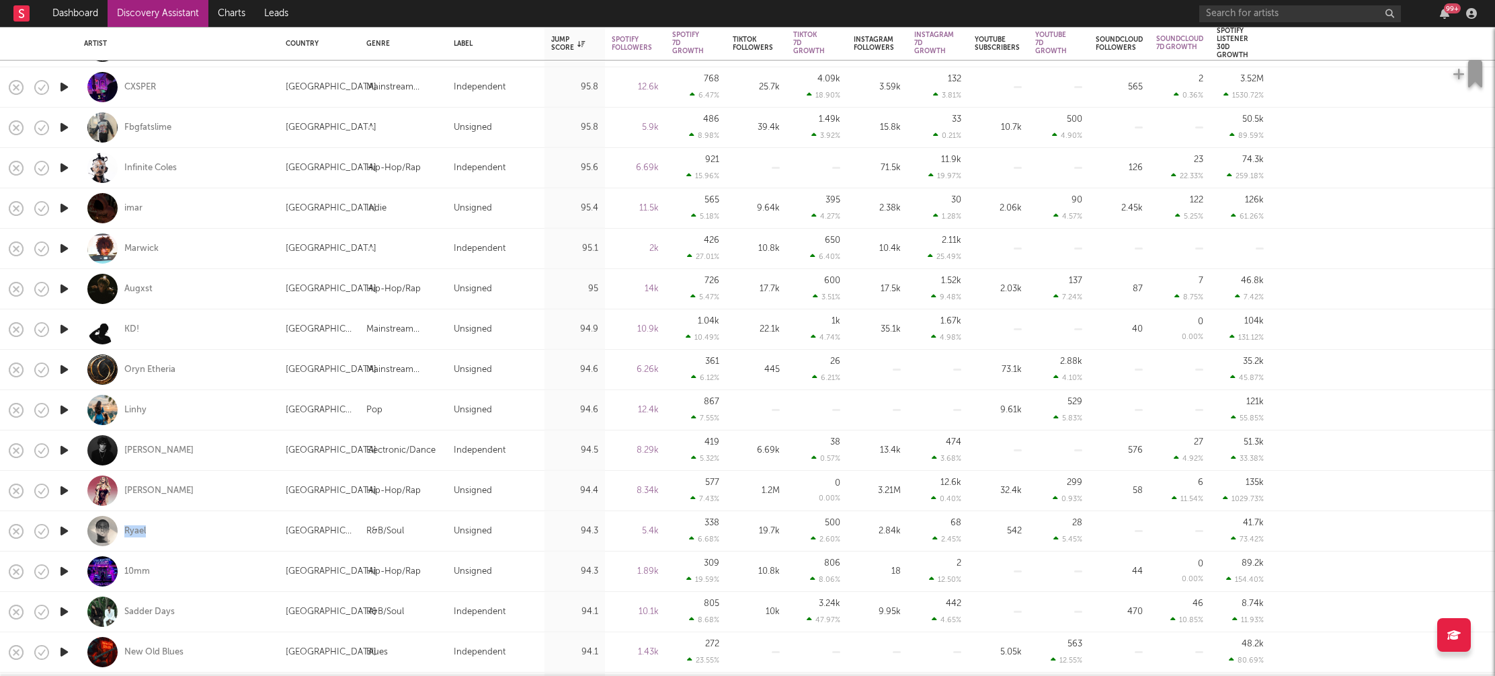
click at [61, 570] on icon "button" at bounding box center [64, 571] width 14 height 17
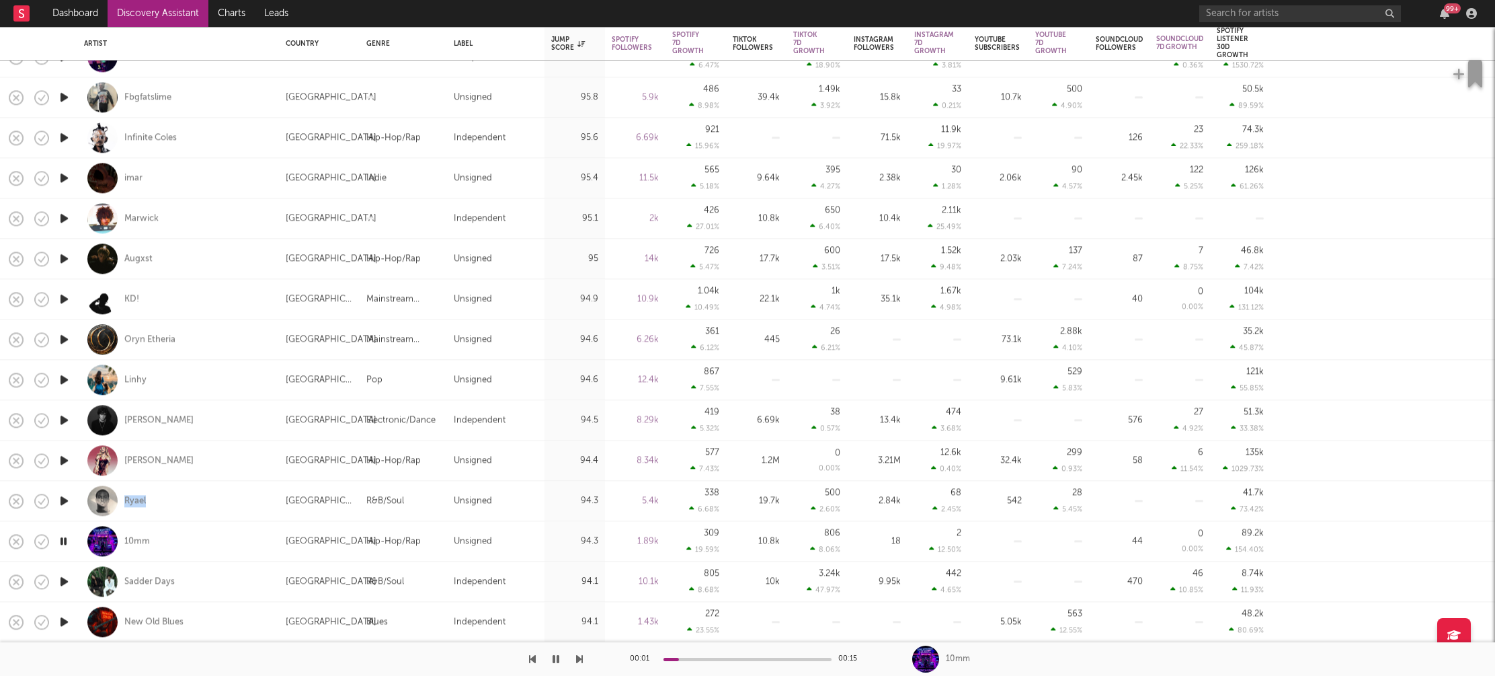
click at [65, 577] on icon "button" at bounding box center [64, 581] width 14 height 17
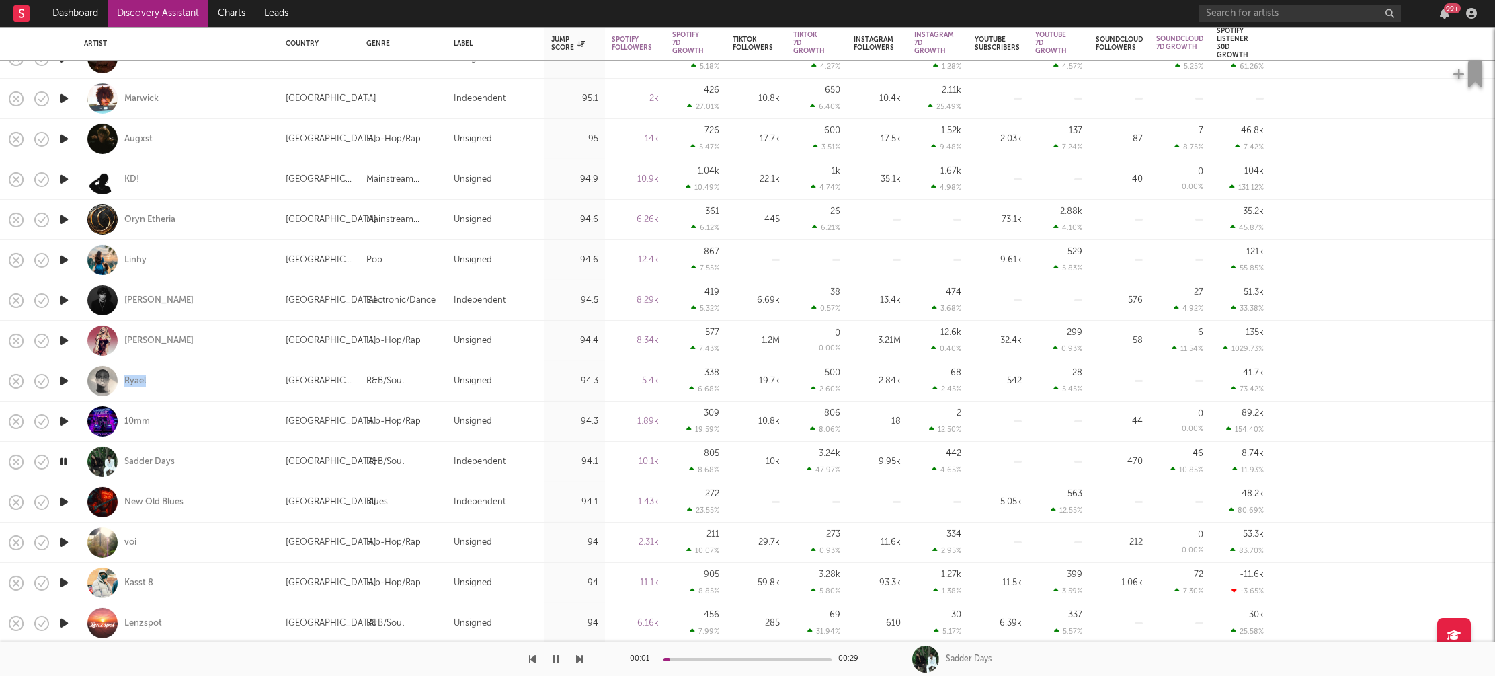
click at [62, 543] on icon "button" at bounding box center [64, 542] width 14 height 17
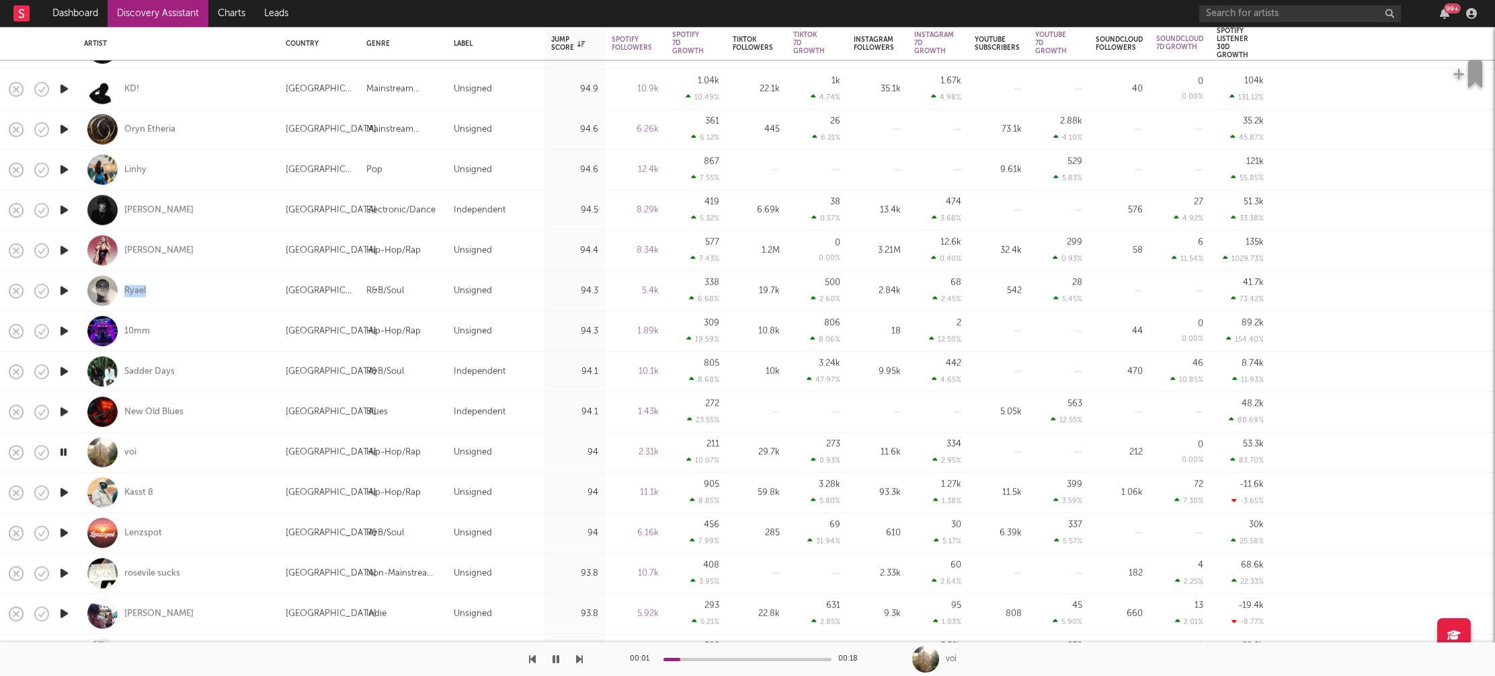
click at [66, 571] on icon "button" at bounding box center [64, 573] width 14 height 17
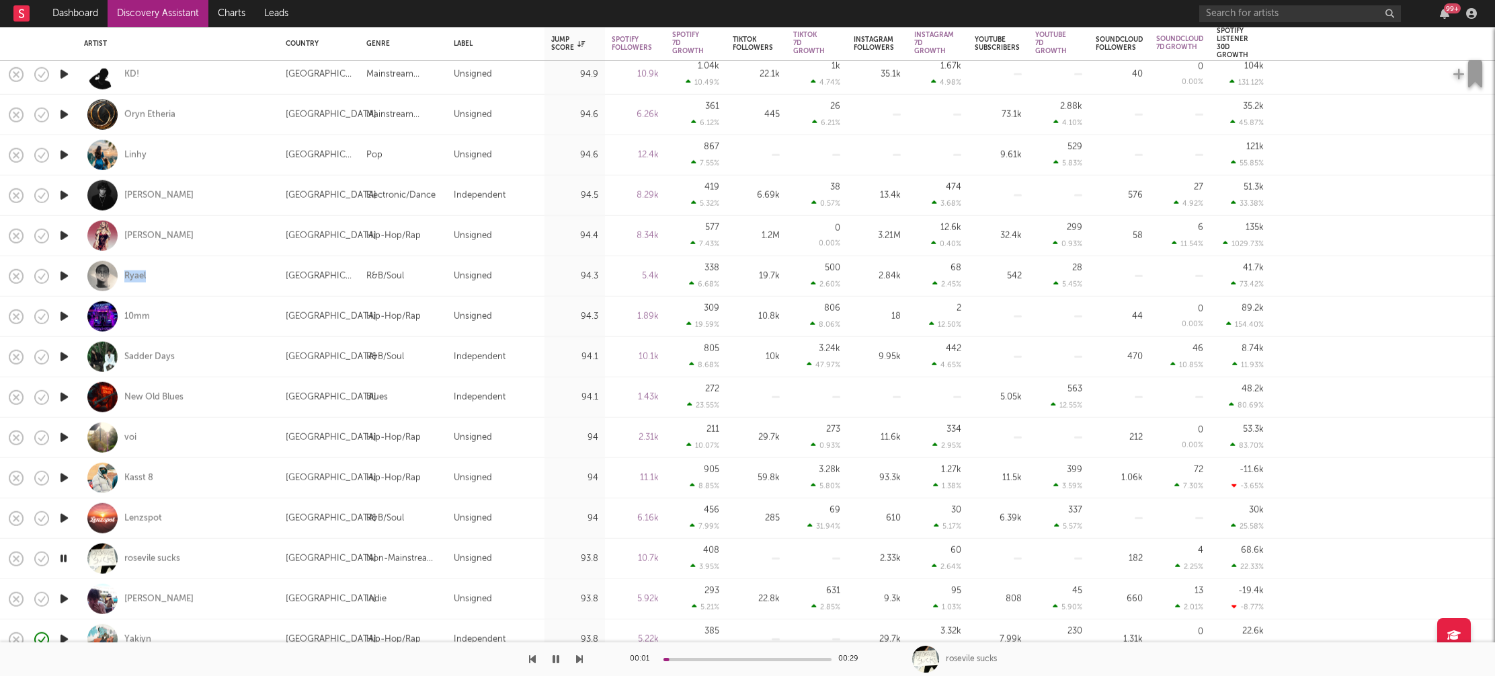
click at [63, 596] on icon "button" at bounding box center [64, 598] width 14 height 17
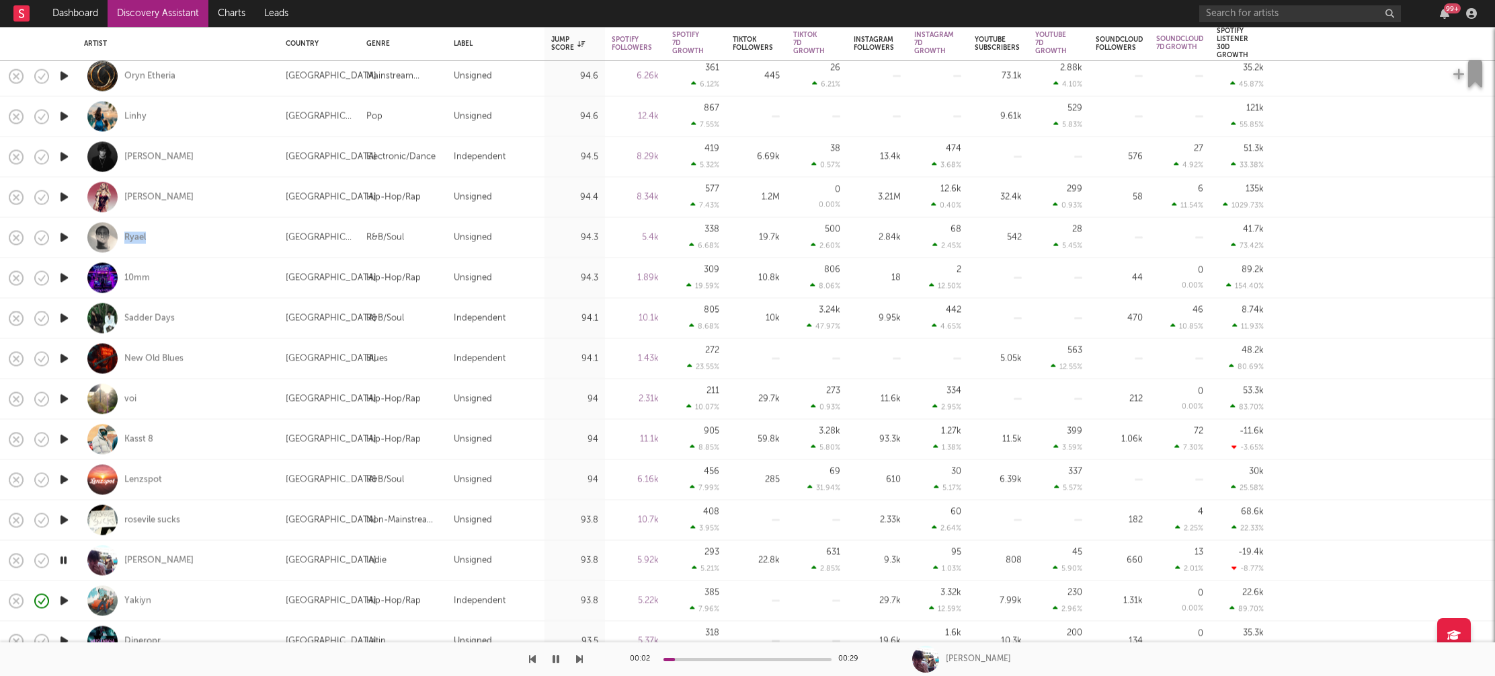
click at [65, 555] on icon "button" at bounding box center [63, 559] width 13 height 17
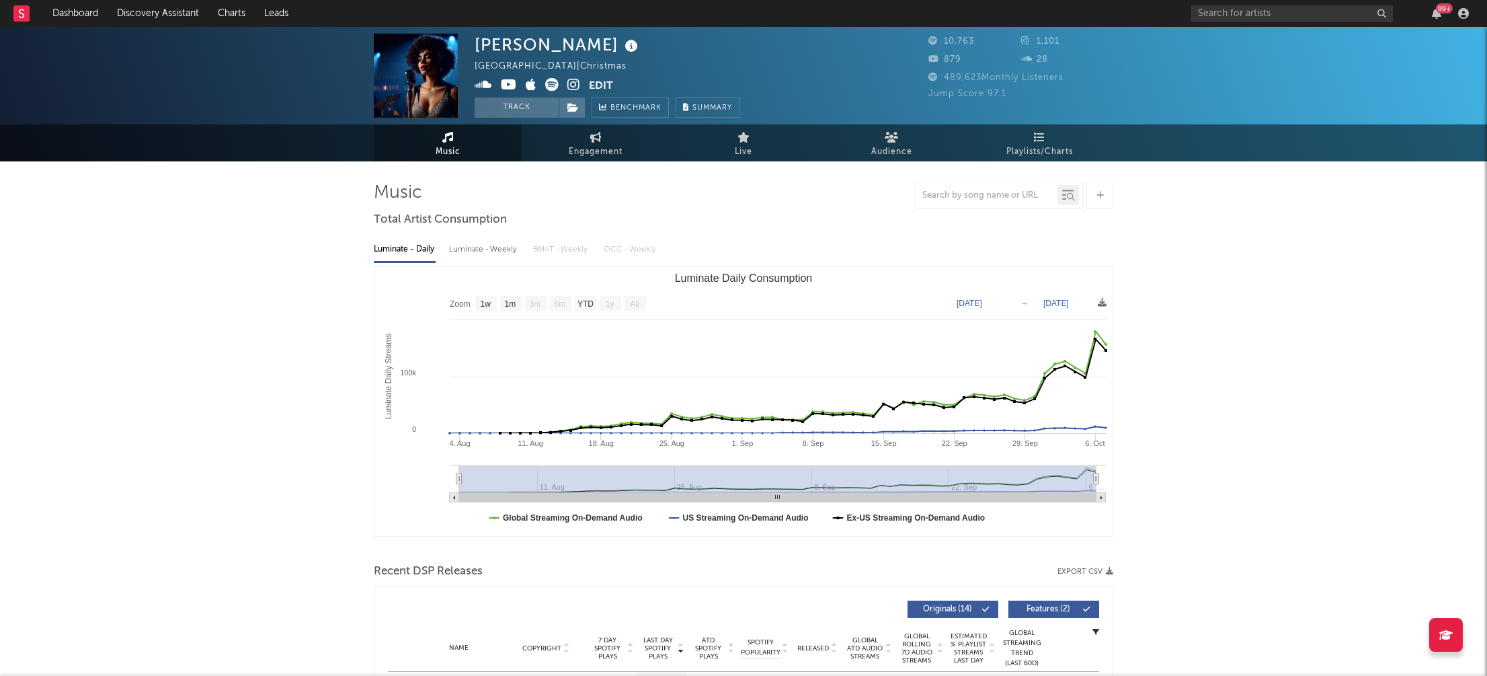
select select "1w"
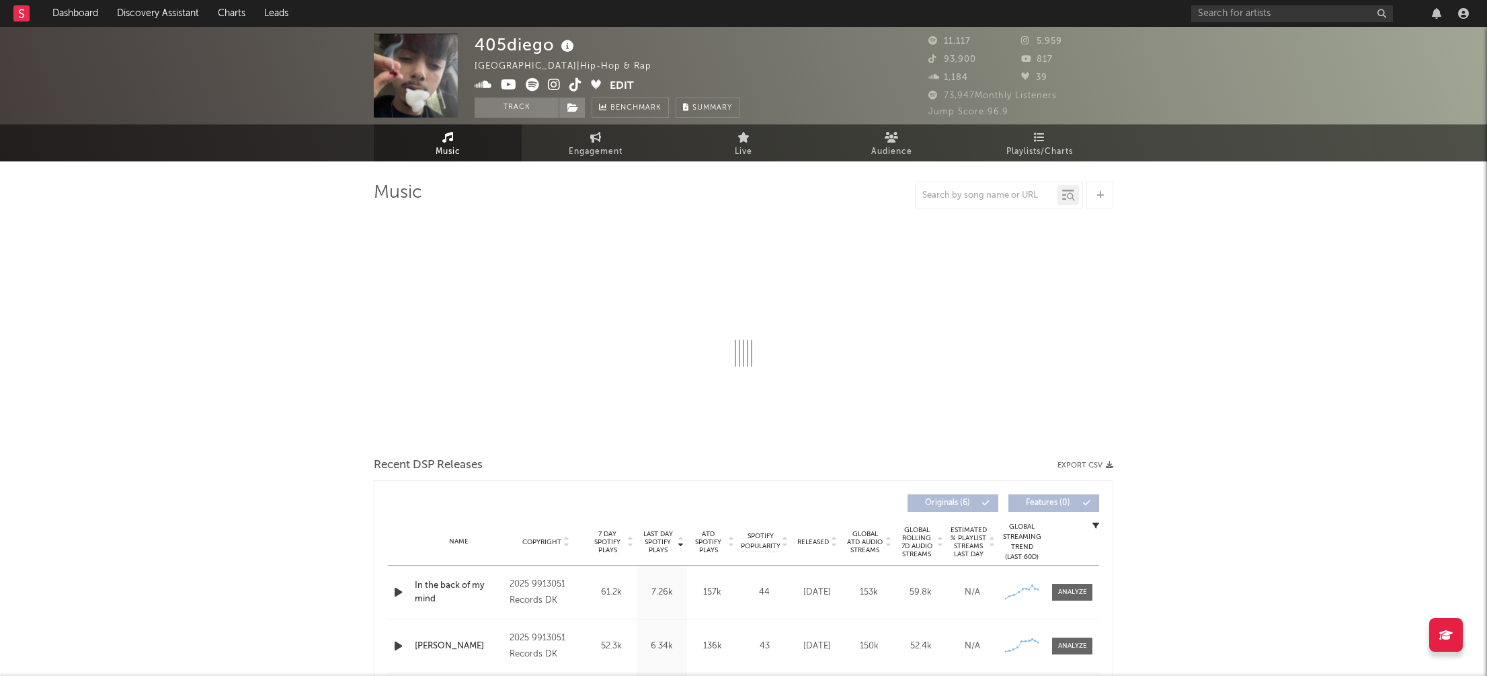
select select "1w"
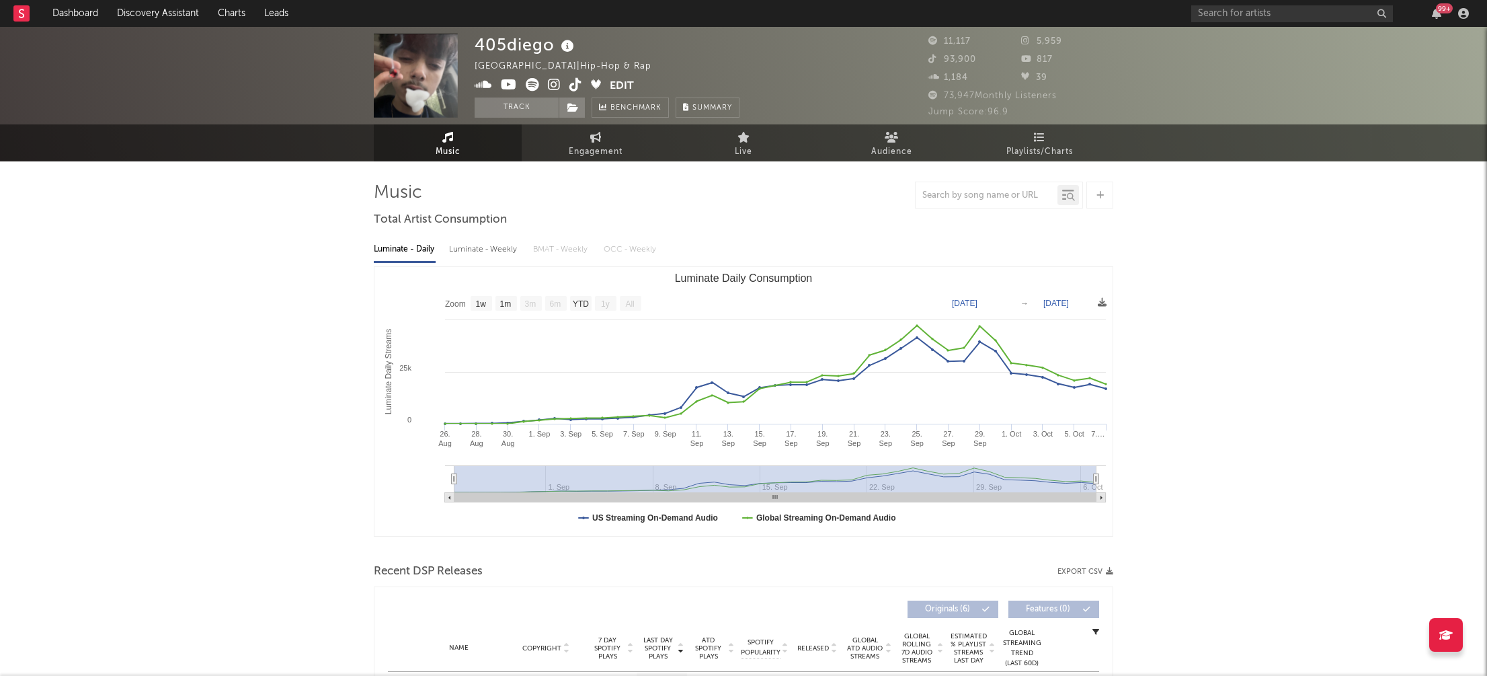
click at [556, 84] on icon at bounding box center [554, 84] width 13 height 13
click at [467, 244] on div "Luminate - Weekly" at bounding box center [484, 249] width 71 height 23
select select "1w"
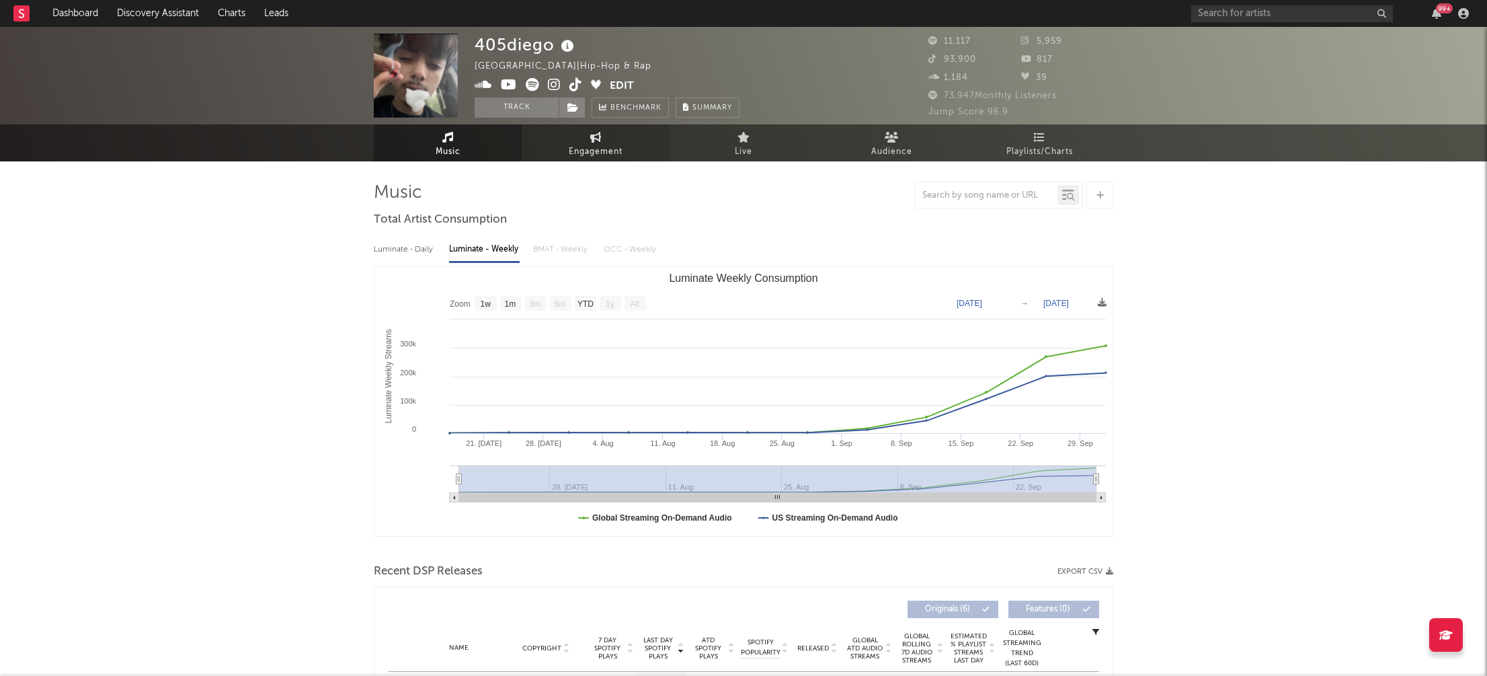
click at [608, 141] on link "Engagement" at bounding box center [596, 142] width 148 height 37
select select "1w"
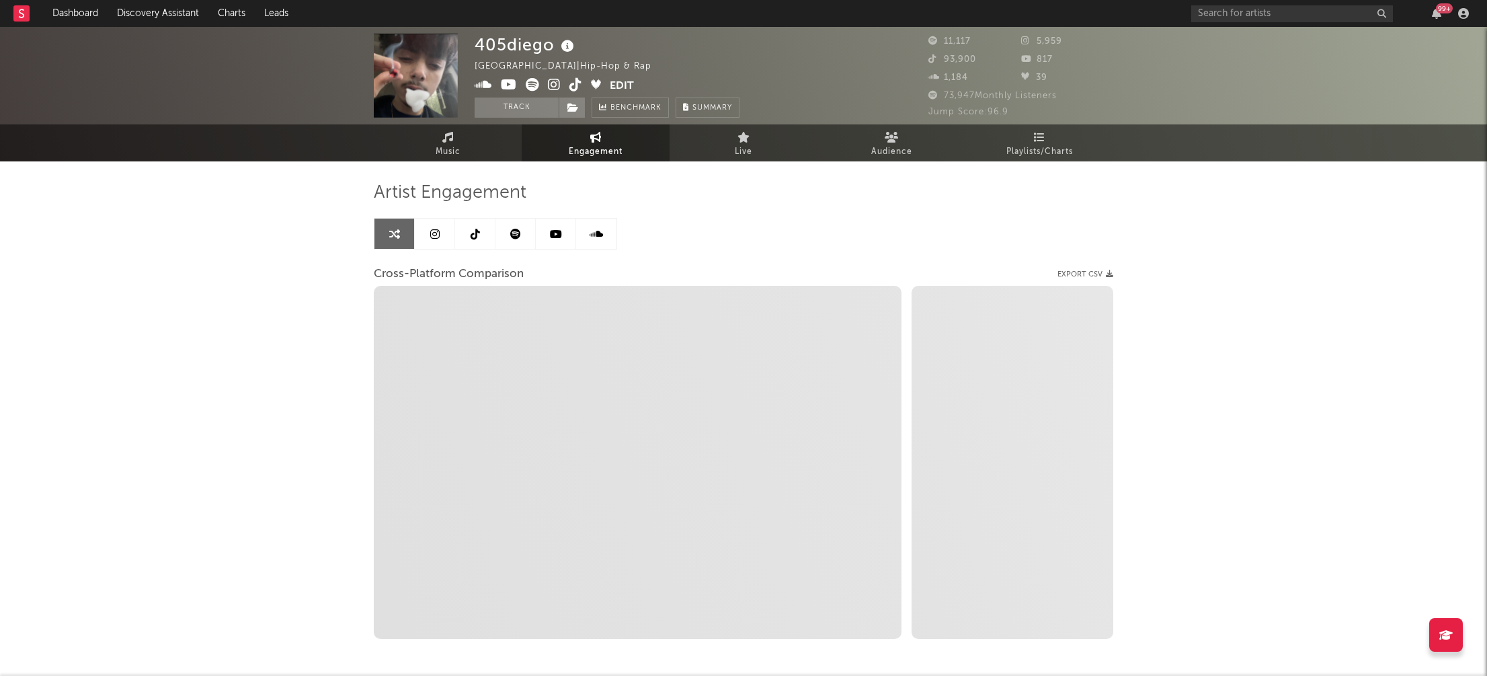
select select "1m"
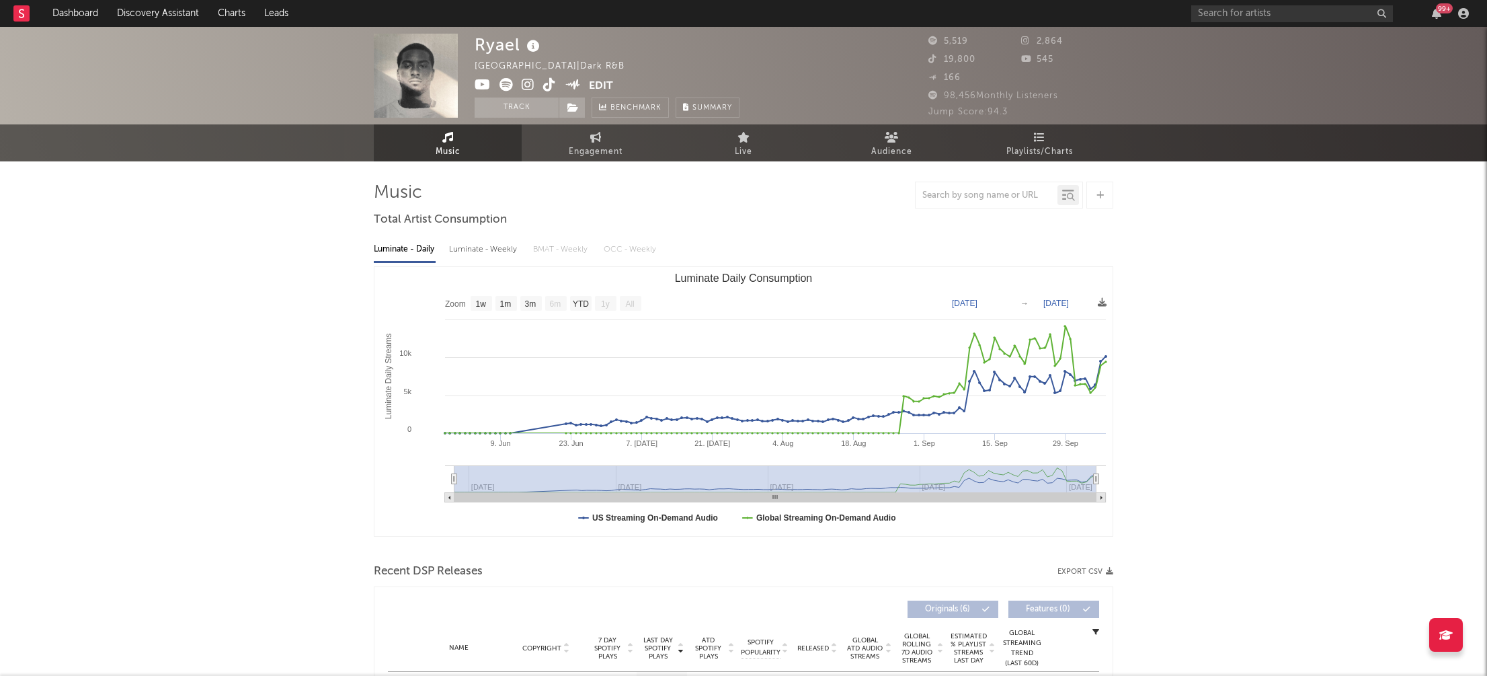
select select "1w"
click at [467, 251] on div "Luminate - Weekly" at bounding box center [484, 249] width 71 height 23
select select "6m"
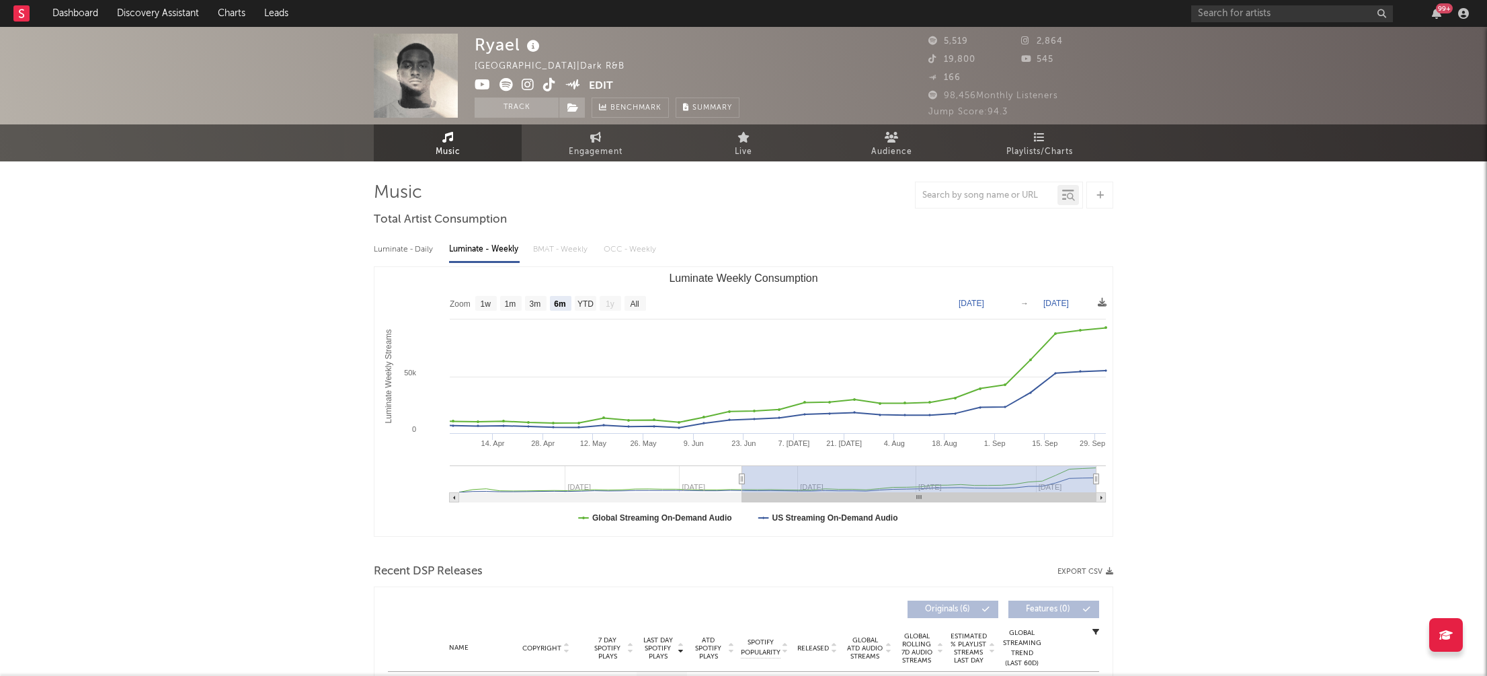
click at [530, 83] on icon at bounding box center [528, 84] width 13 height 13
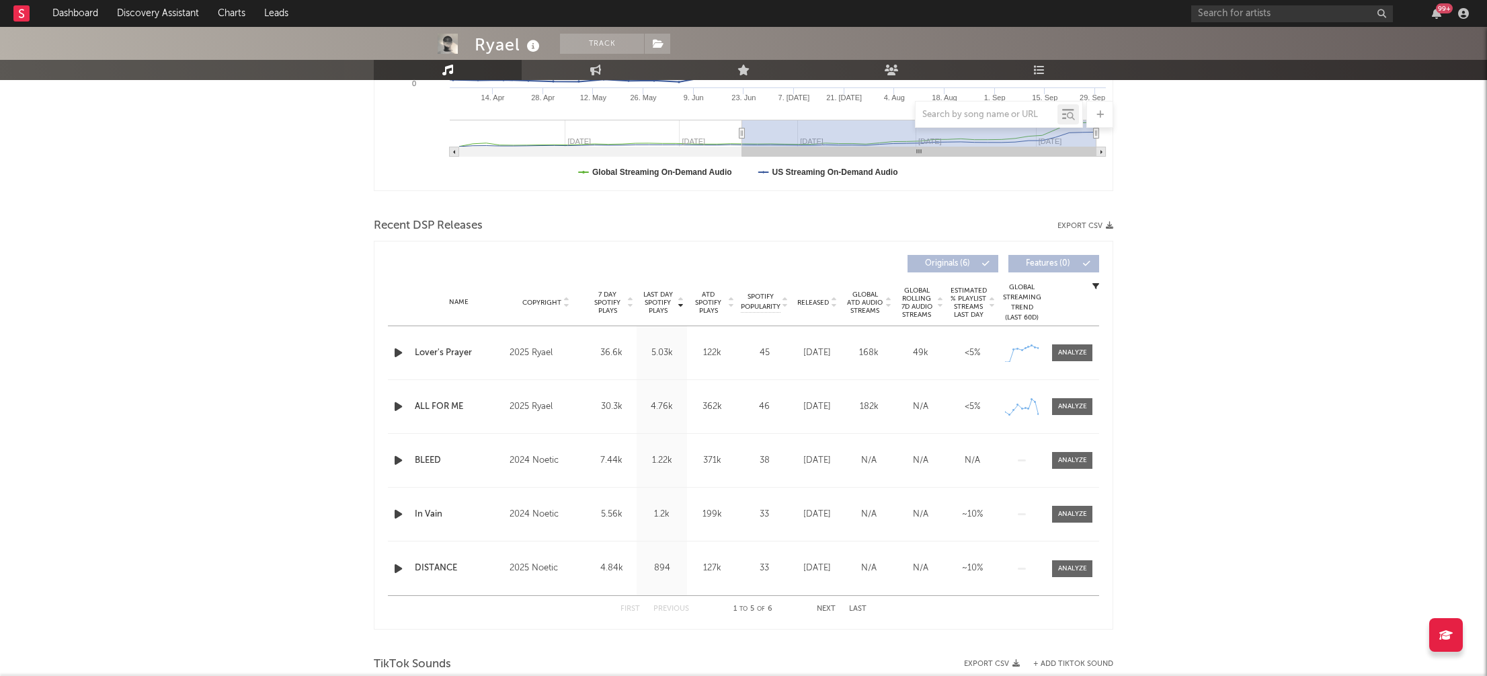
scroll to position [344, 0]
click at [389, 351] on div at bounding box center [400, 354] width 24 height 17
click at [393, 350] on icon "button" at bounding box center [398, 354] width 14 height 17
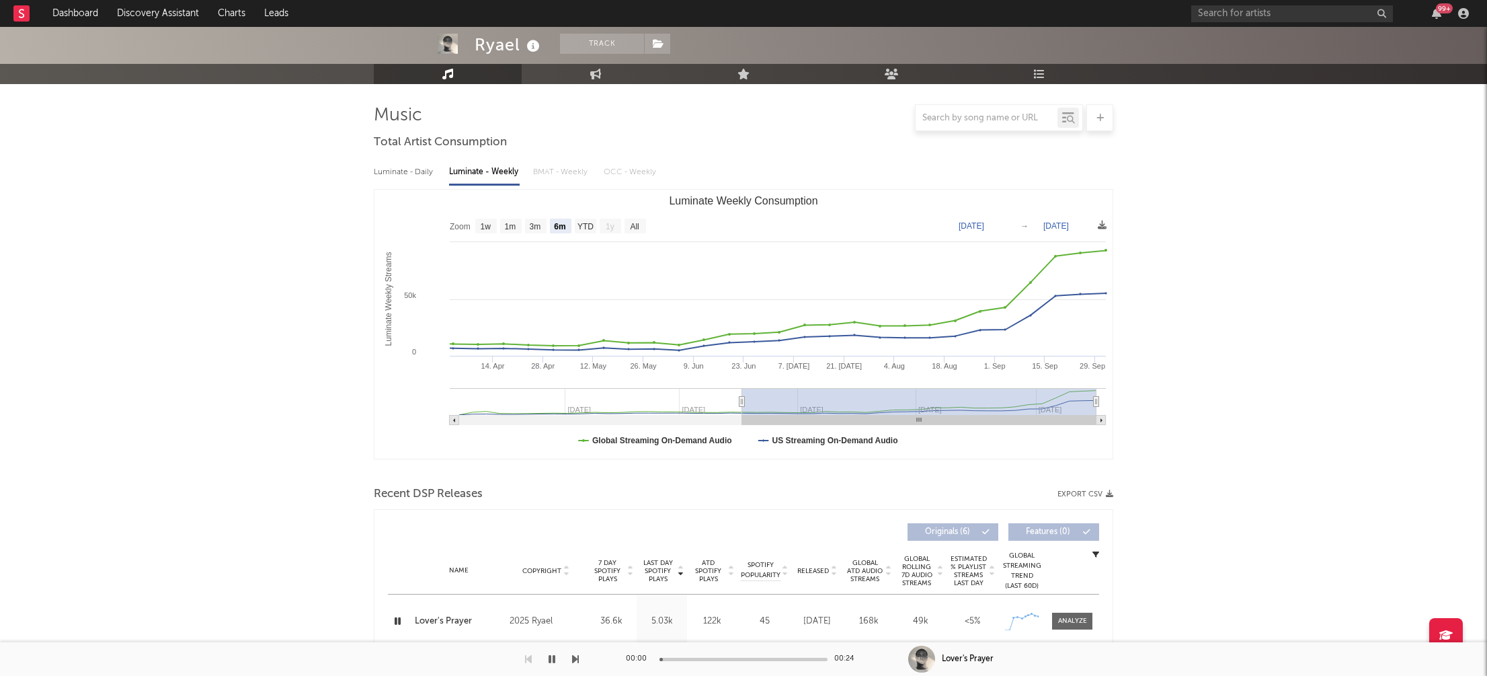
scroll to position [0, 0]
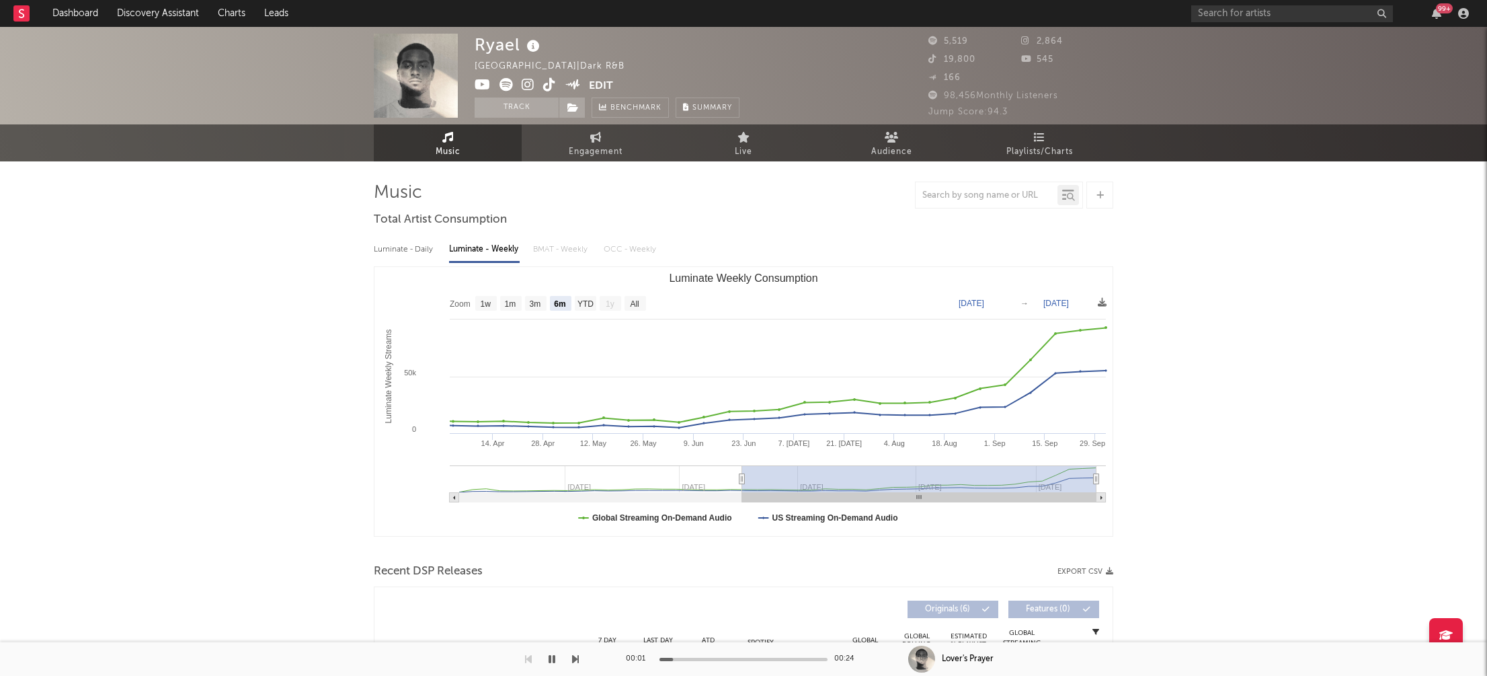
click at [481, 86] on icon at bounding box center [483, 84] width 16 height 13
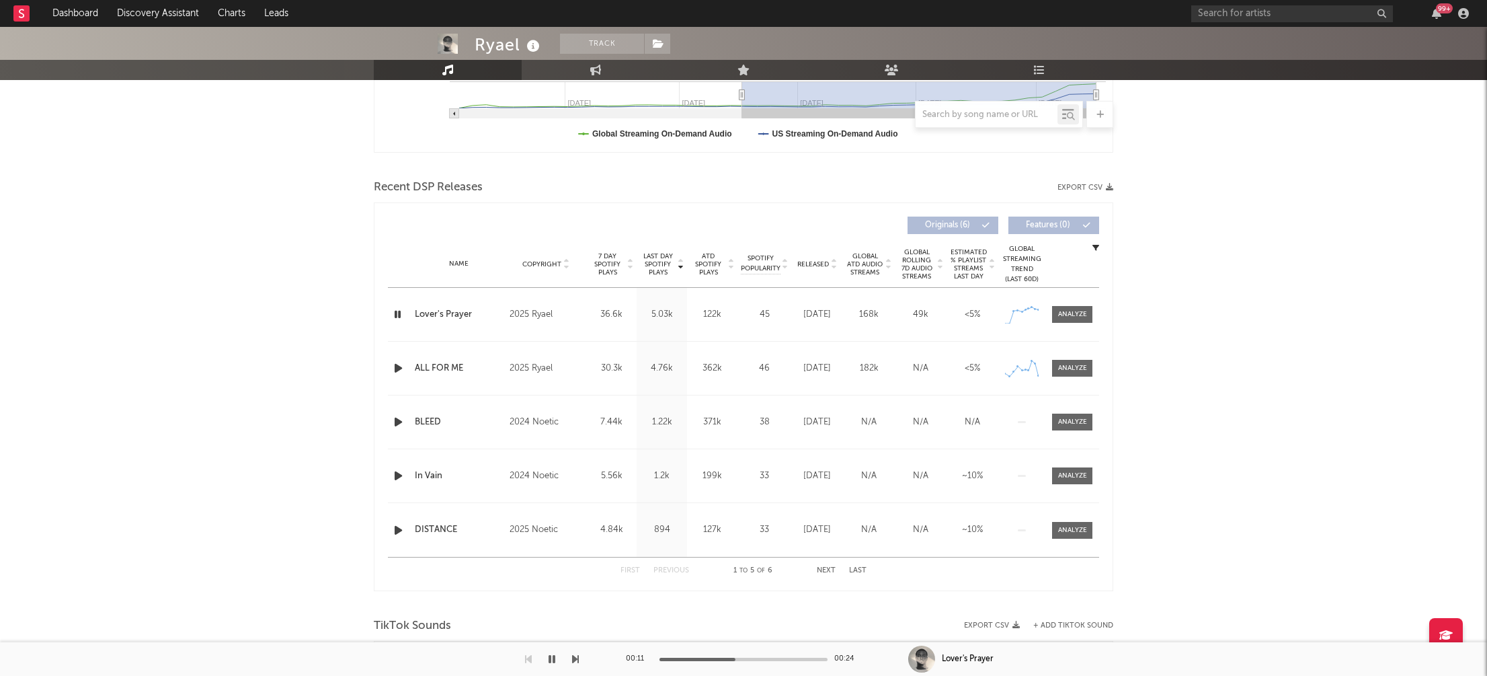
scroll to position [385, 0]
click at [395, 364] on icon "button" at bounding box center [398, 367] width 14 height 17
click at [715, 658] on div at bounding box center [744, 658] width 168 height 3
click at [555, 660] on button "button" at bounding box center [551, 659] width 13 height 34
